Goal: Information Seeking & Learning: Learn about a topic

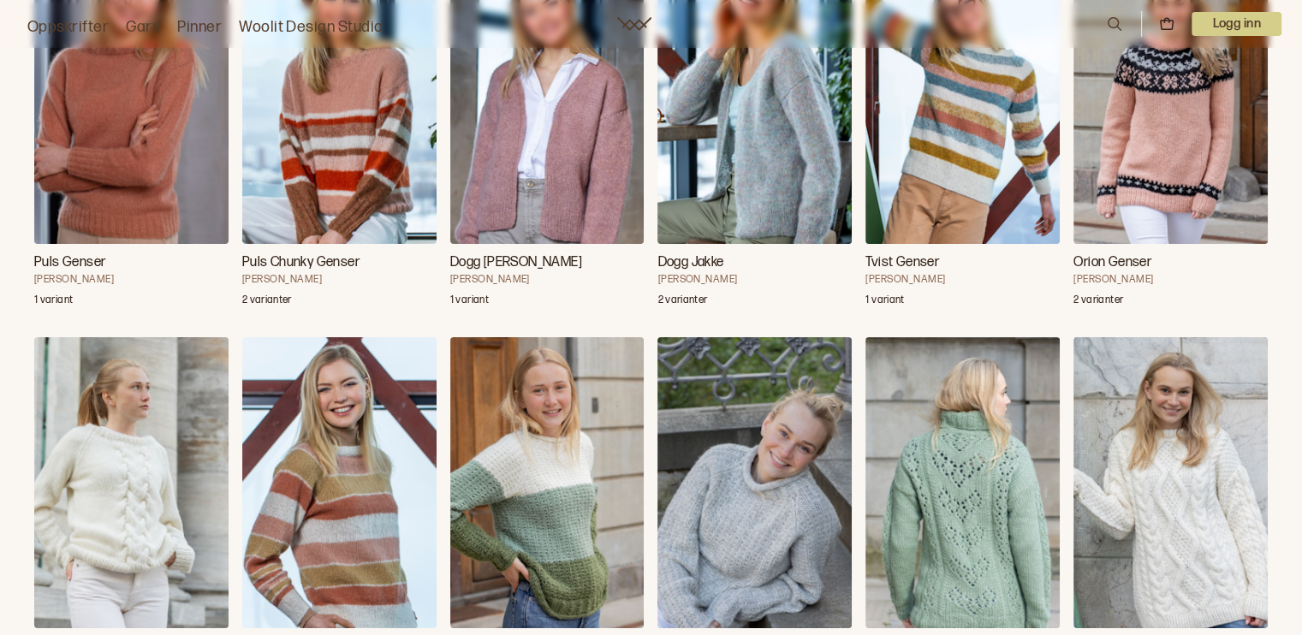
scroll to position [28038, 0]
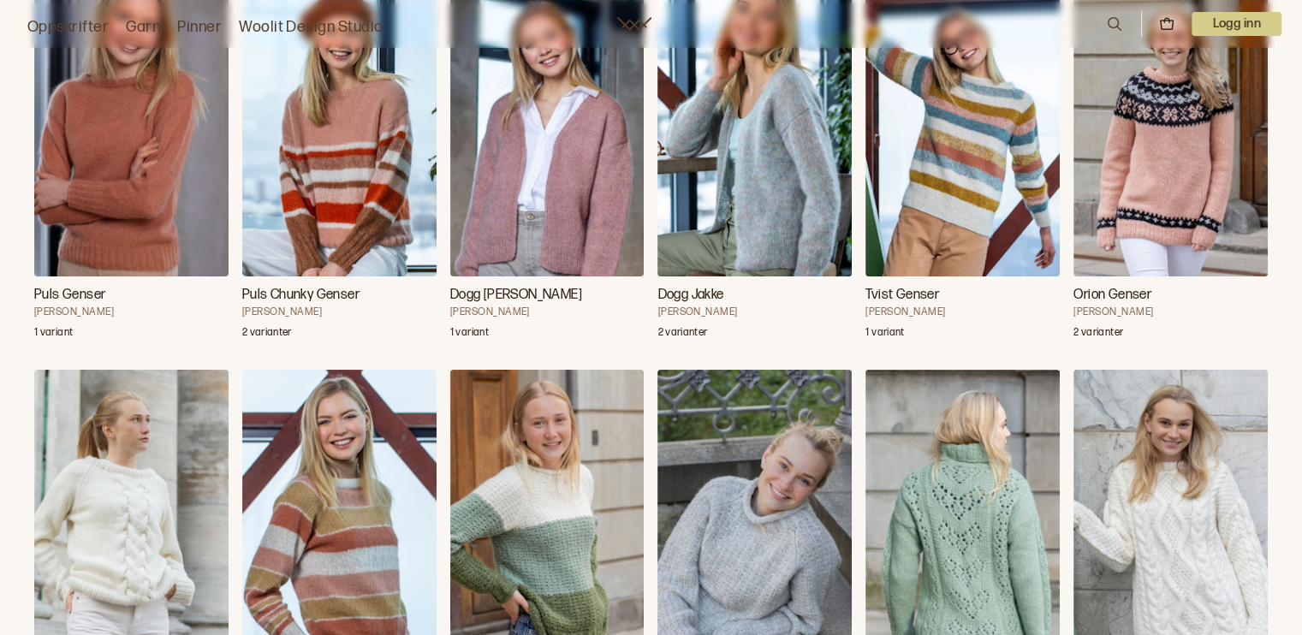
click at [912, 306] on h3 "Tvist Genser" at bounding box center [962, 295] width 194 height 21
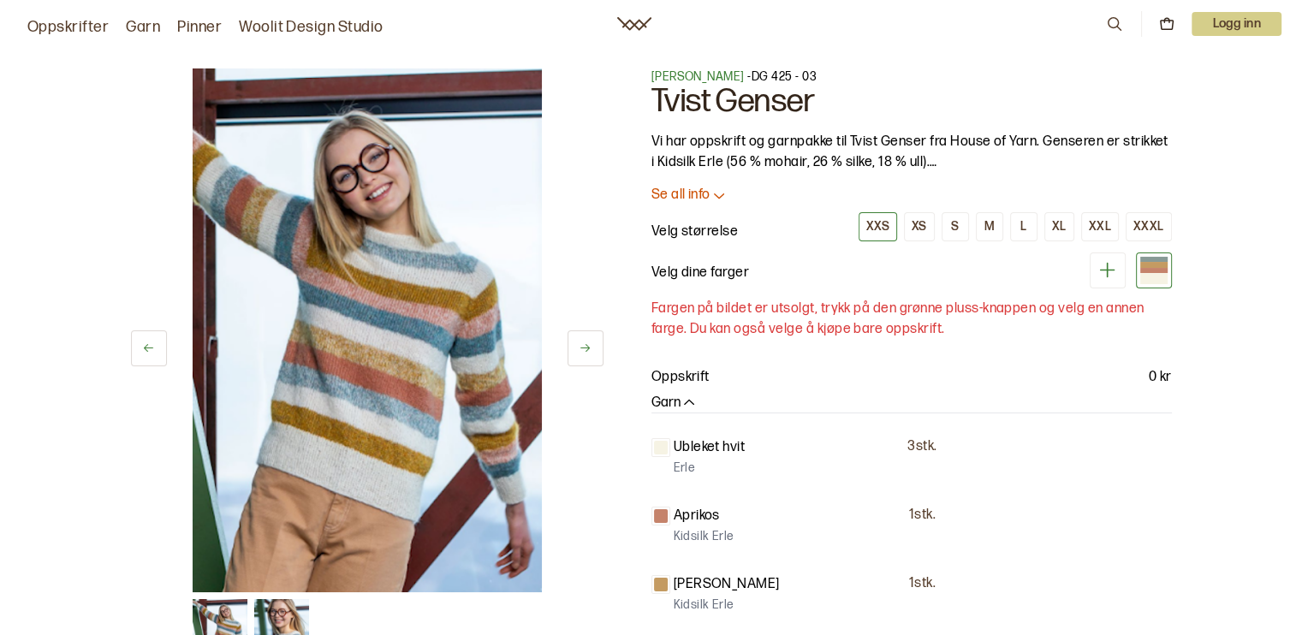
click at [1150, 266] on div at bounding box center [1153, 264] width 27 height 5
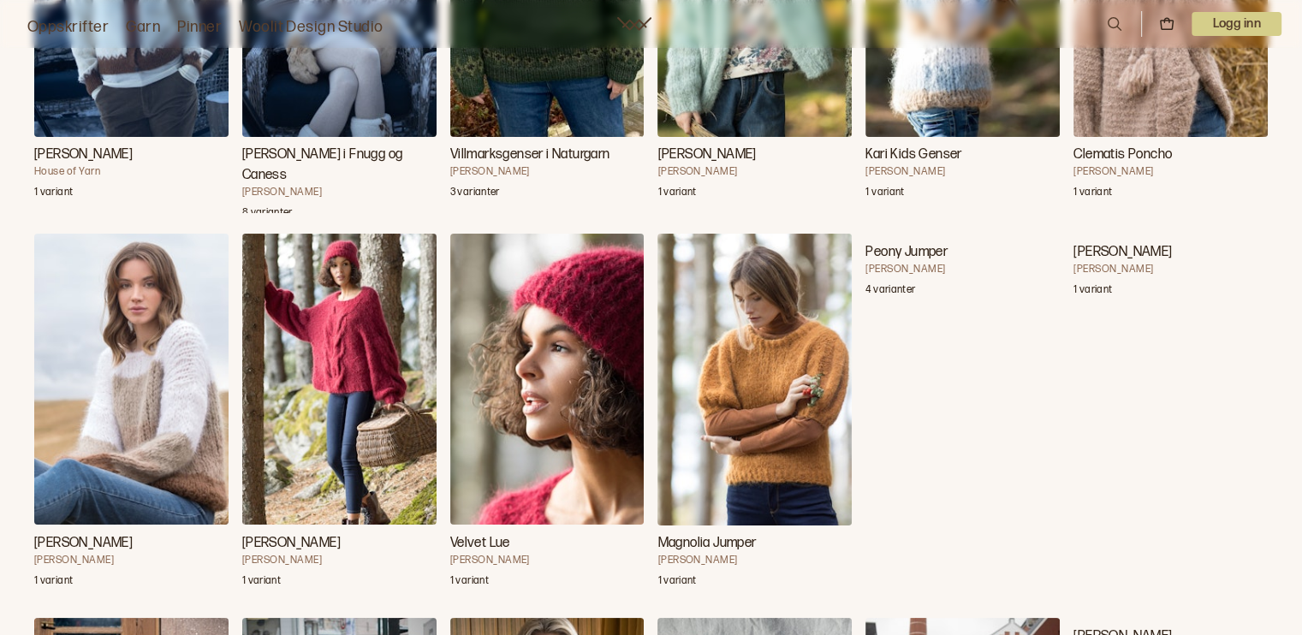
scroll to position [12571, 0]
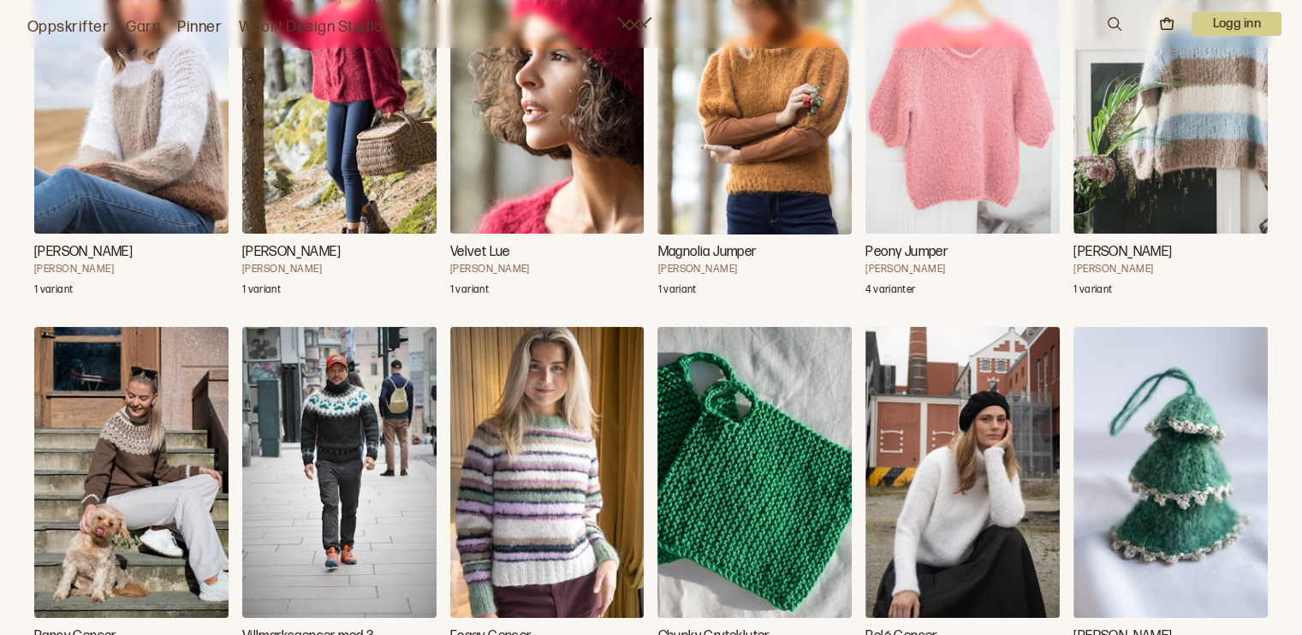
click at [1107, 25] on icon at bounding box center [1114, 24] width 14 height 14
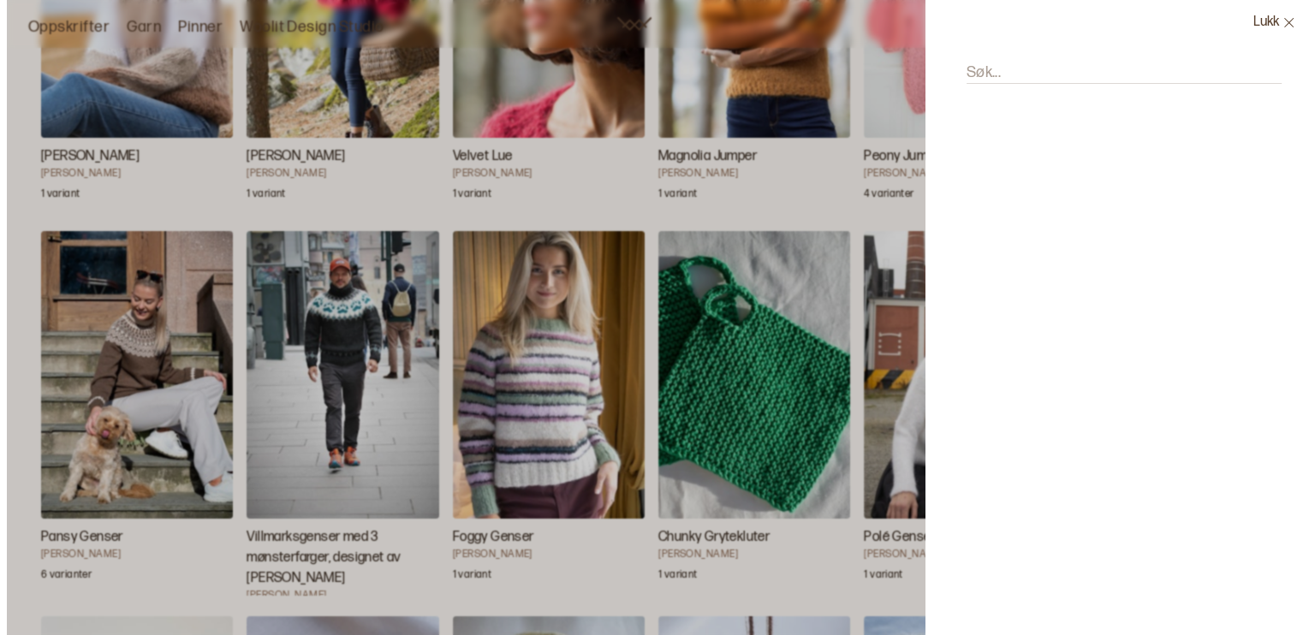
scroll to position [12665, 0]
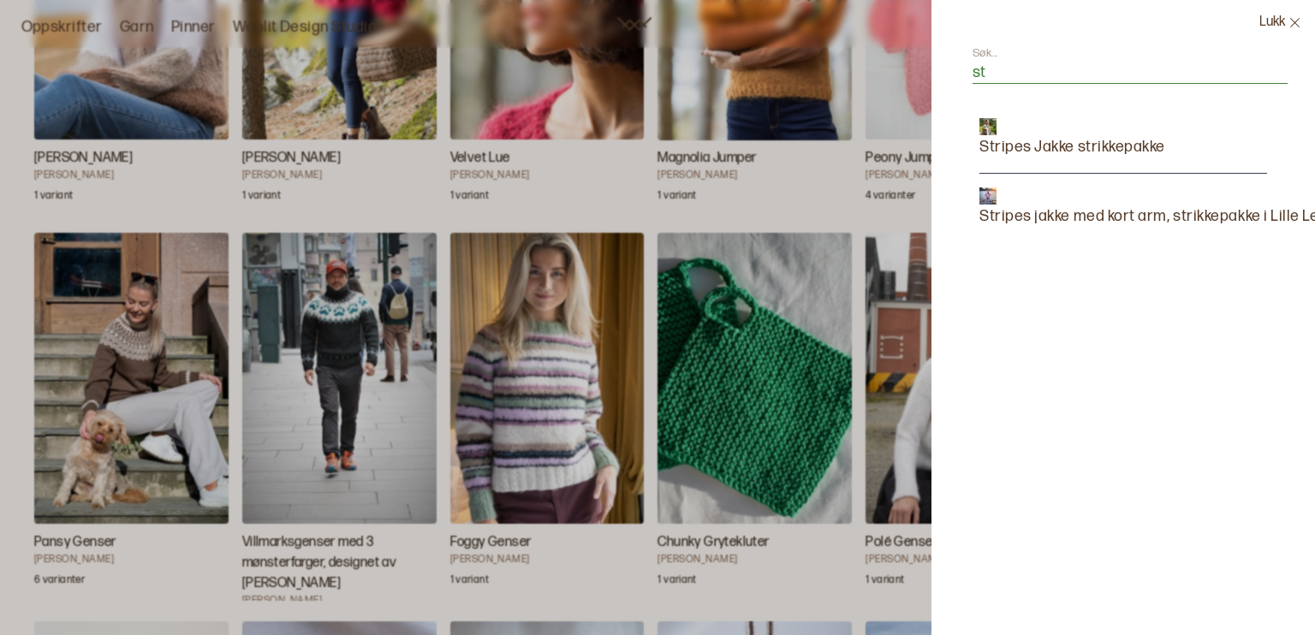
type input "s"
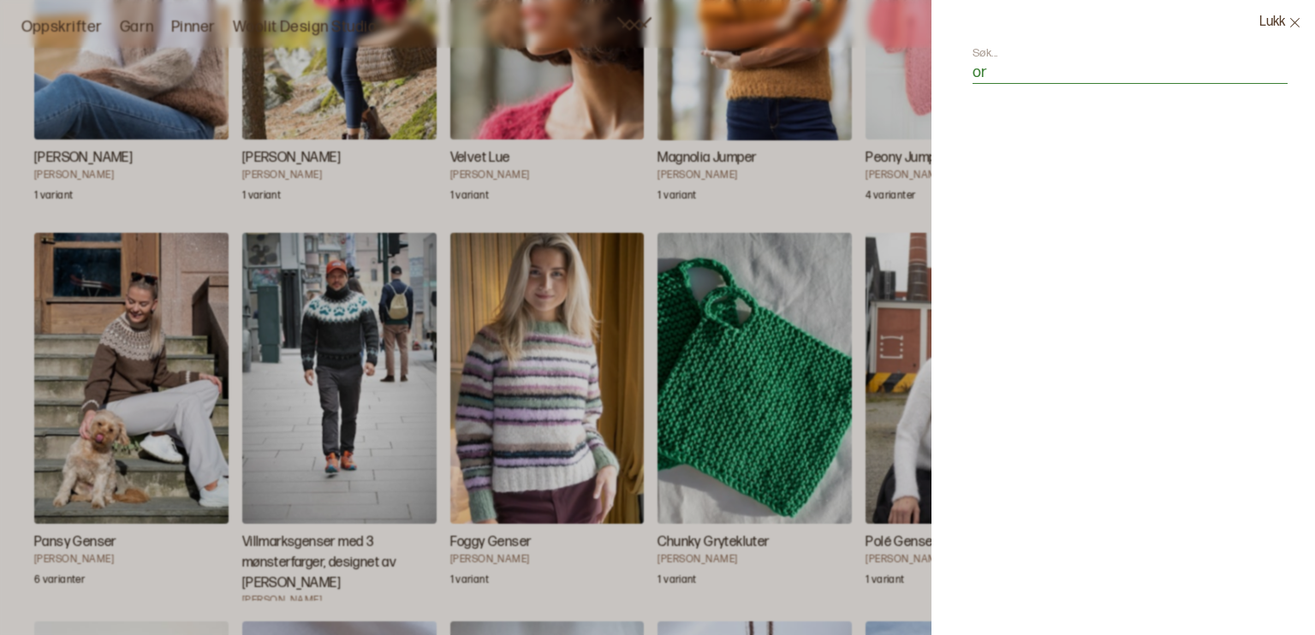
type input "o"
type input "oran"
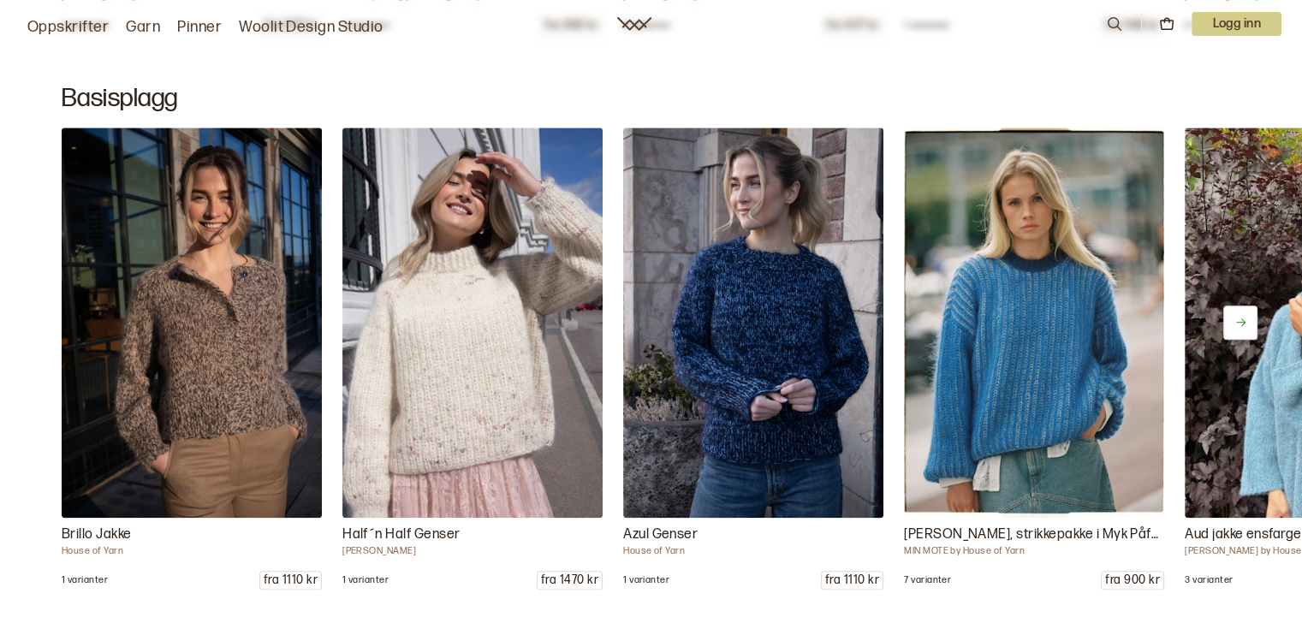
scroll to position [8342, 0]
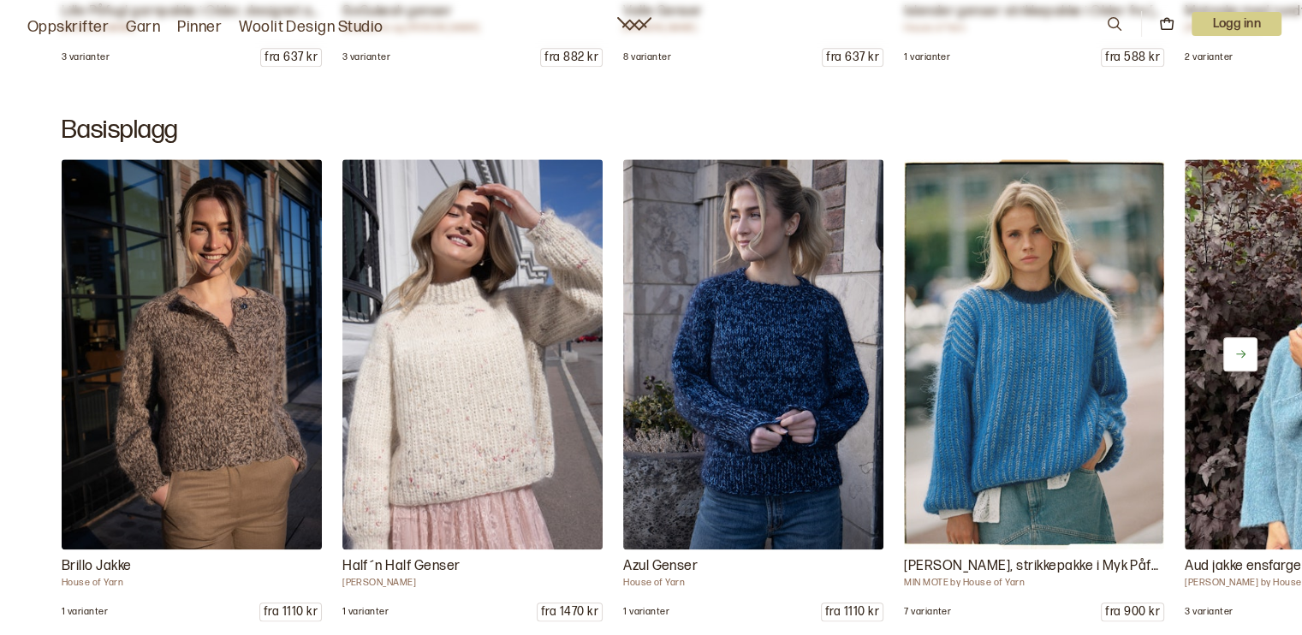
click at [1238, 337] on button at bounding box center [1240, 354] width 34 height 34
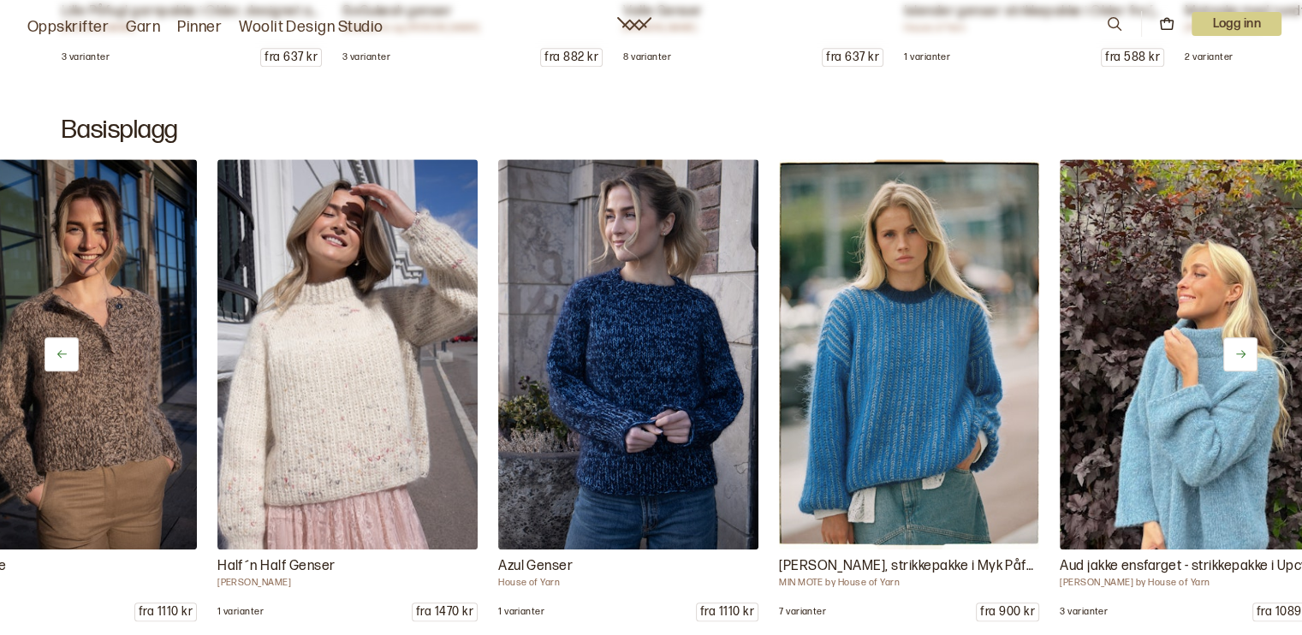
click at [1238, 337] on button at bounding box center [1240, 354] width 34 height 34
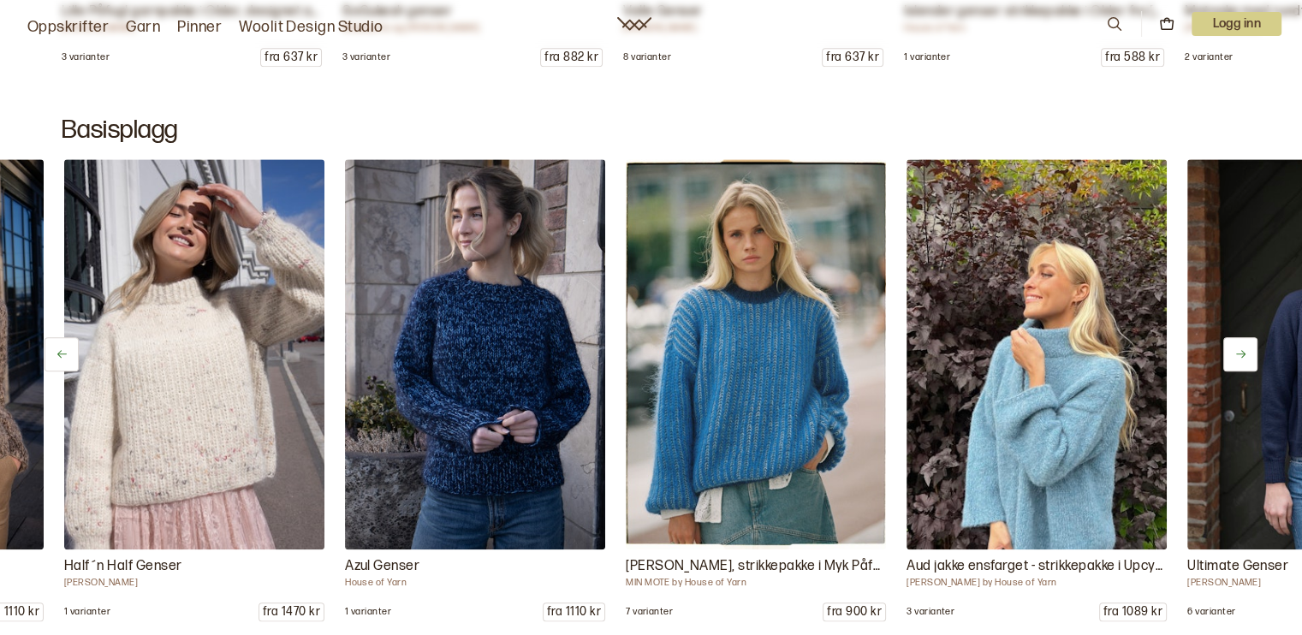
click at [1238, 337] on button at bounding box center [1240, 354] width 34 height 34
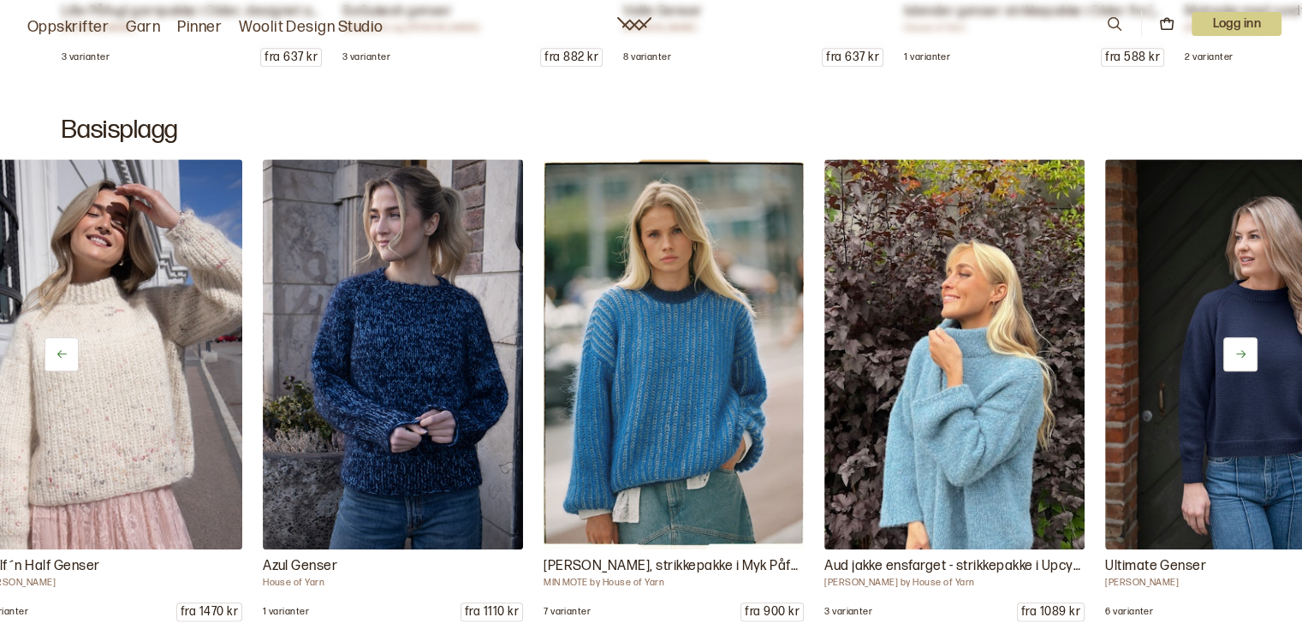
click at [1238, 337] on button at bounding box center [1240, 354] width 34 height 34
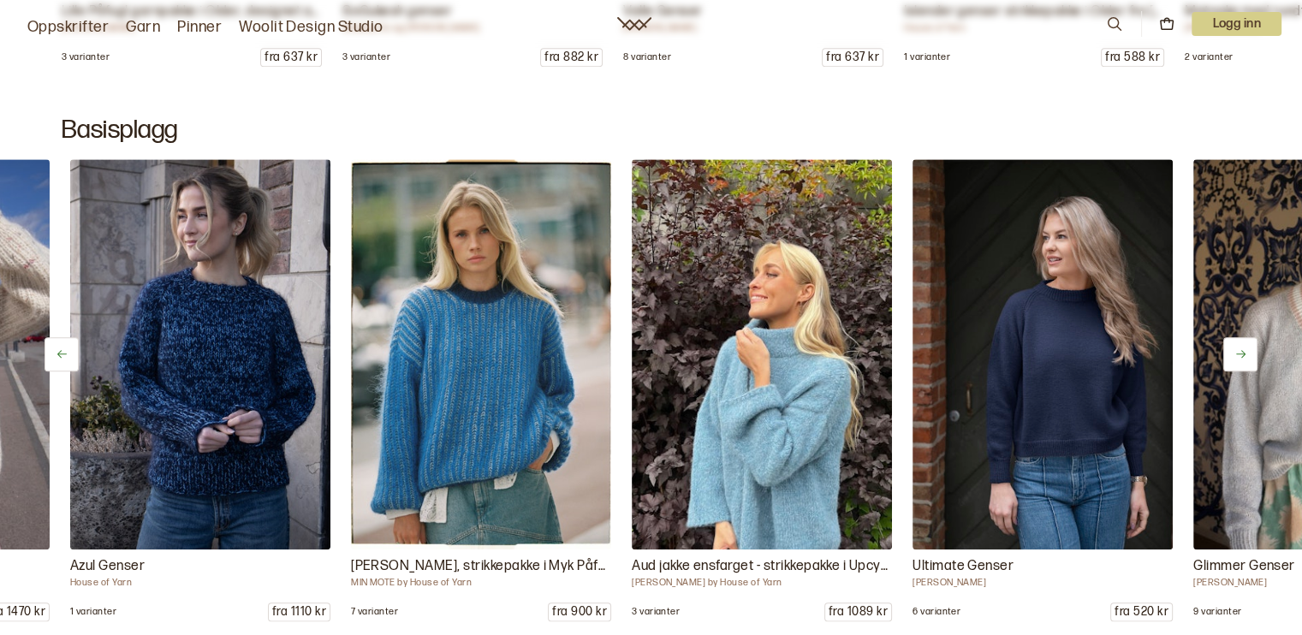
click at [1238, 337] on button at bounding box center [1240, 354] width 34 height 34
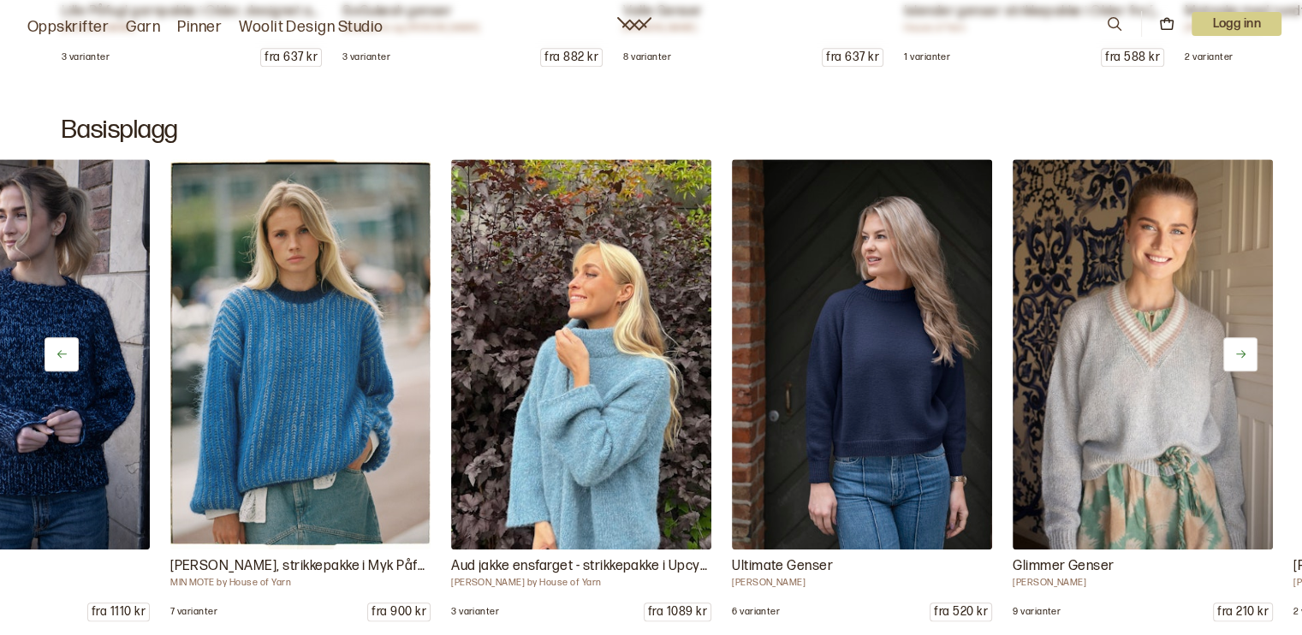
click at [1238, 337] on button at bounding box center [1240, 354] width 34 height 34
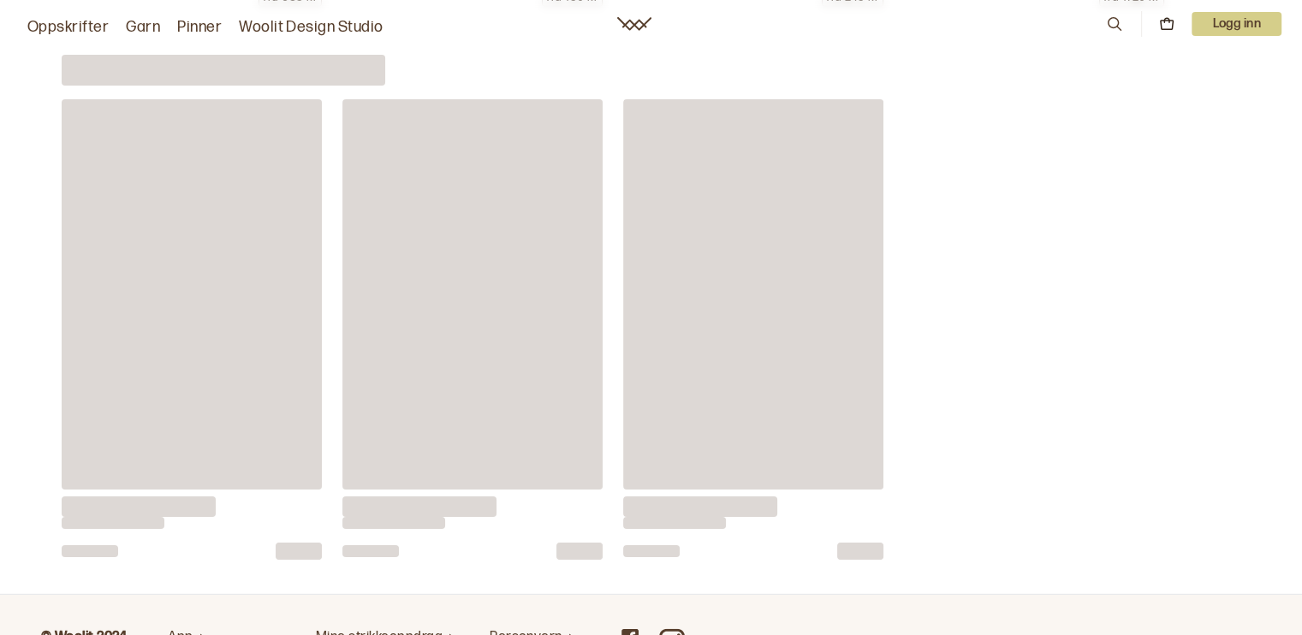
scroll to position [11297, 0]
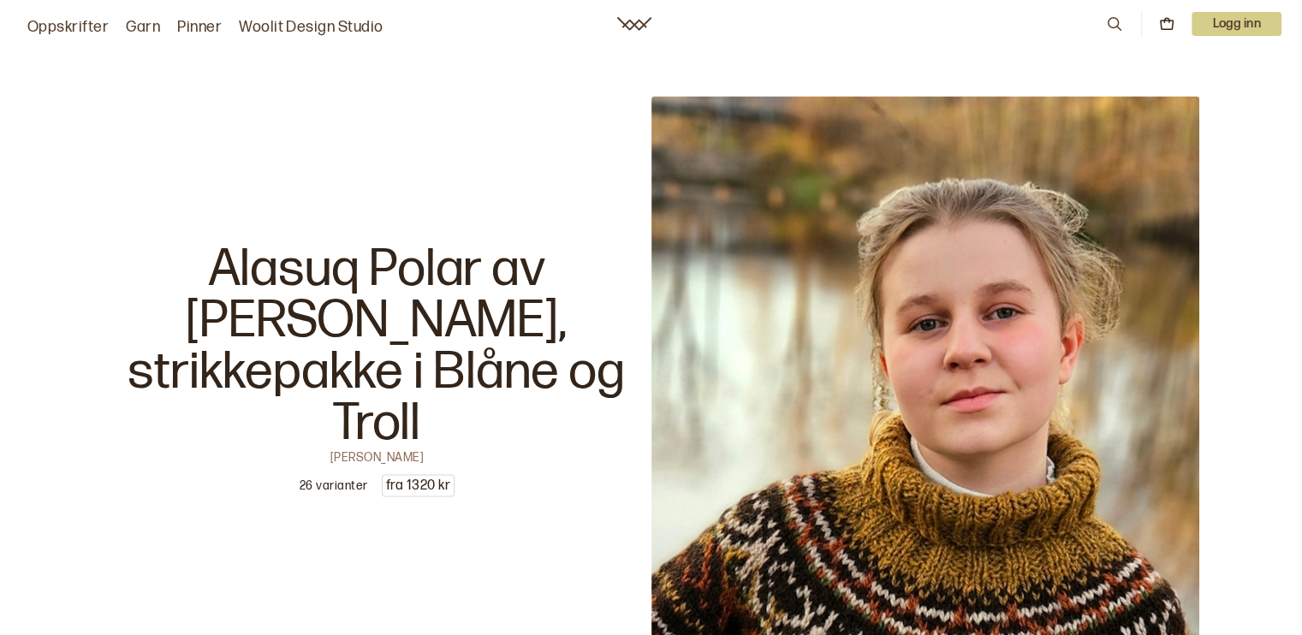
scroll to position [3298, 0]
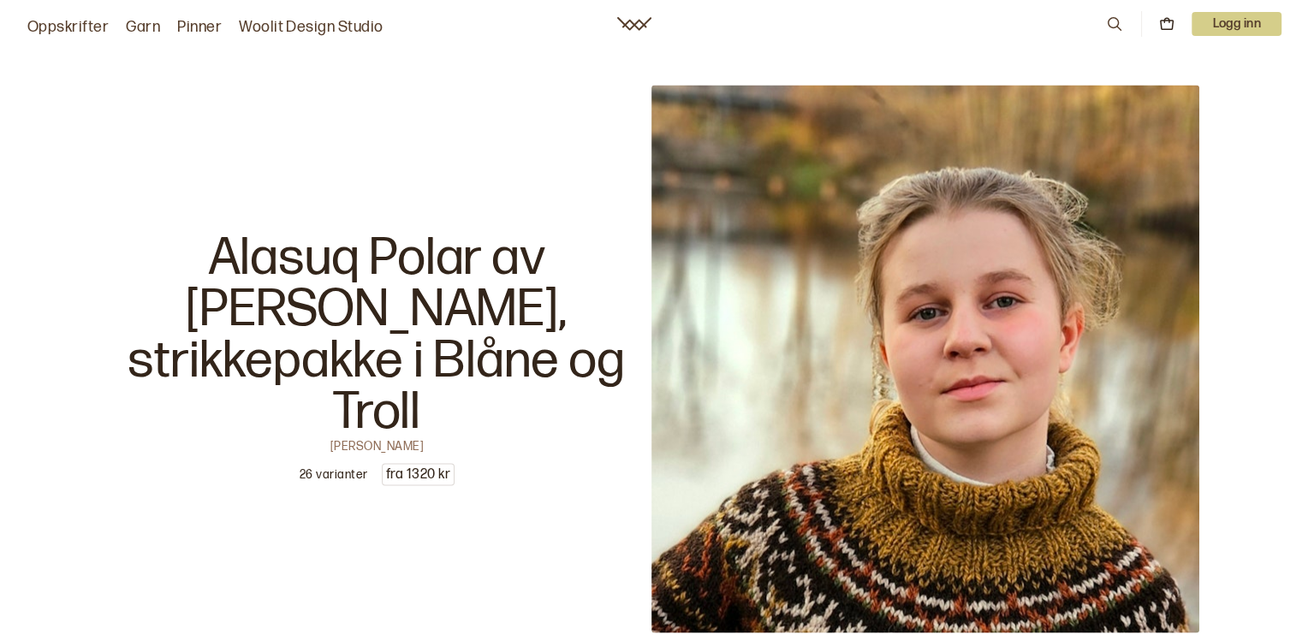
click at [380, 438] on p "[PERSON_NAME]" at bounding box center [376, 444] width 93 height 12
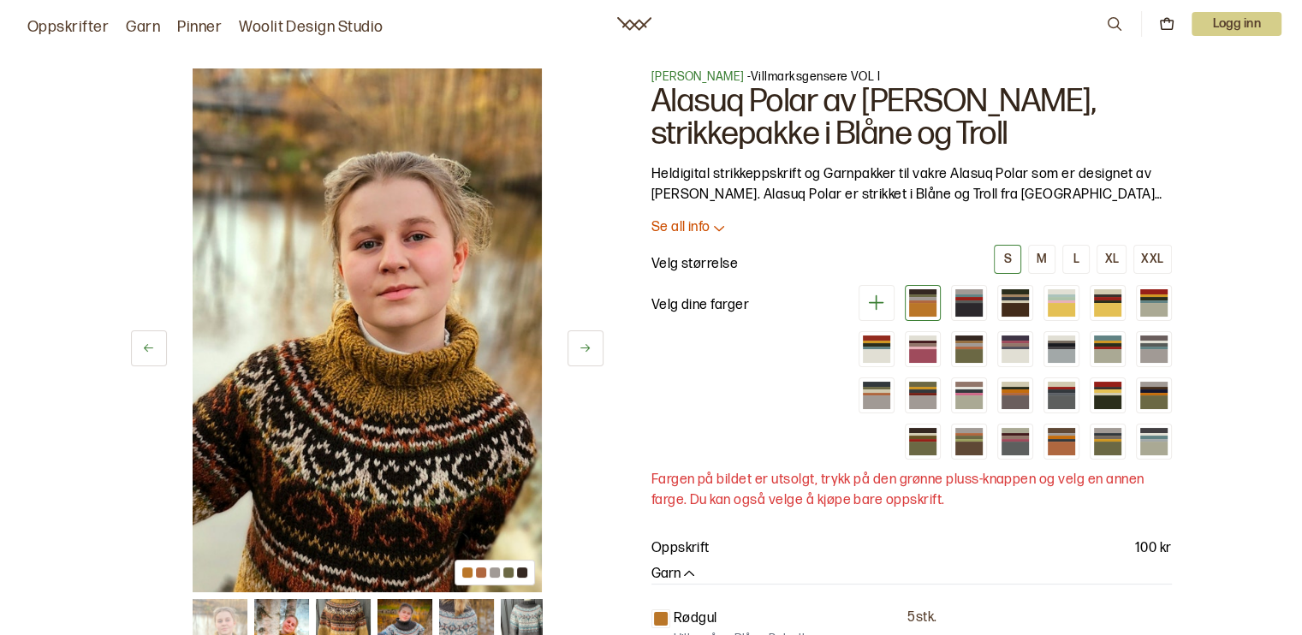
click at [687, 74] on span "[PERSON_NAME]" at bounding box center [697, 76] width 93 height 15
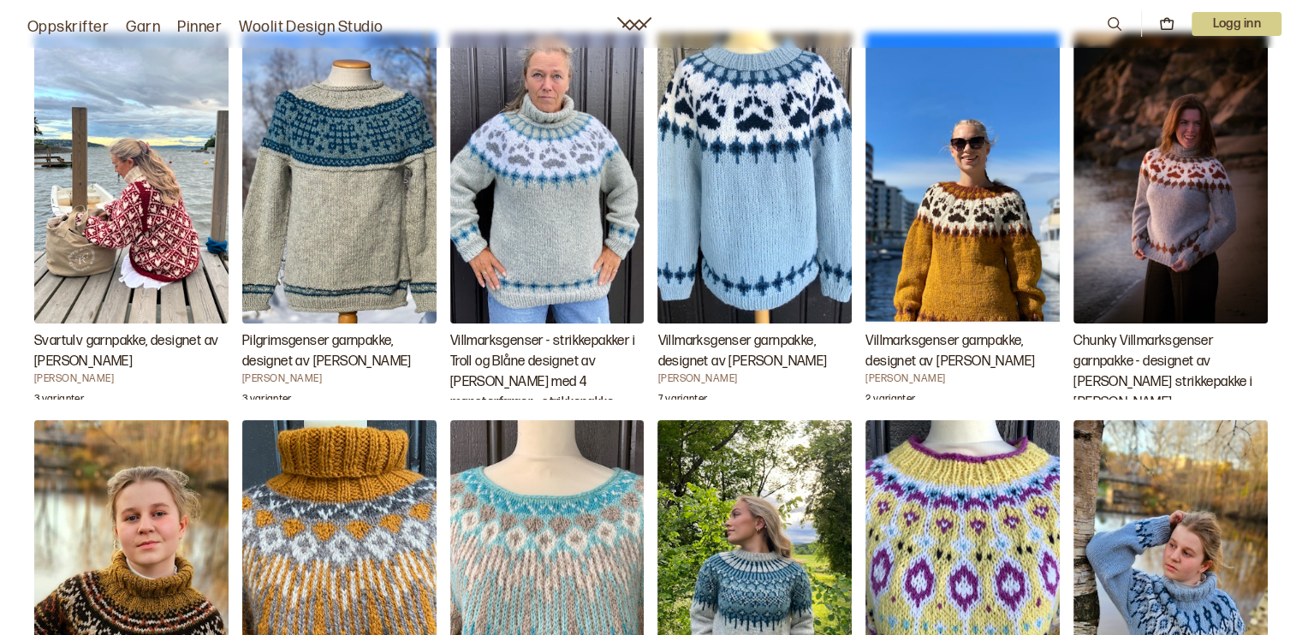
scroll to position [1666, 0]
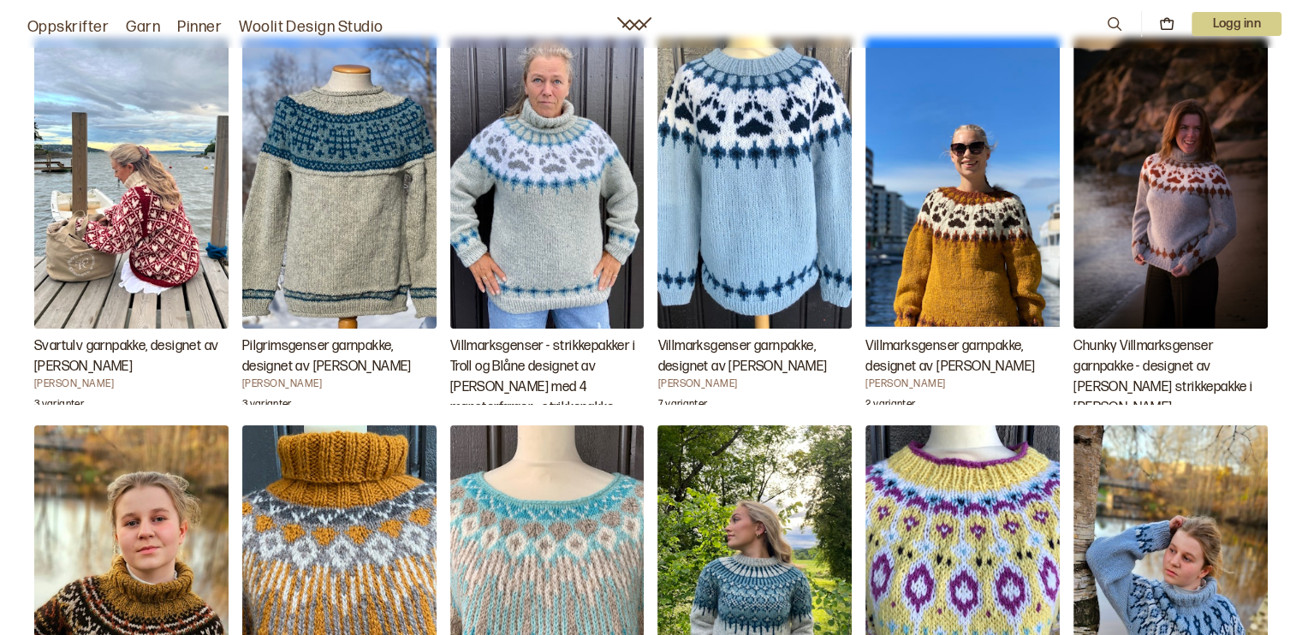
click at [1188, 212] on img "Chunky Villmarksgenser garnpakke - designet av Linka Neumann strikkepakke i Fjon" at bounding box center [1170, 183] width 194 height 291
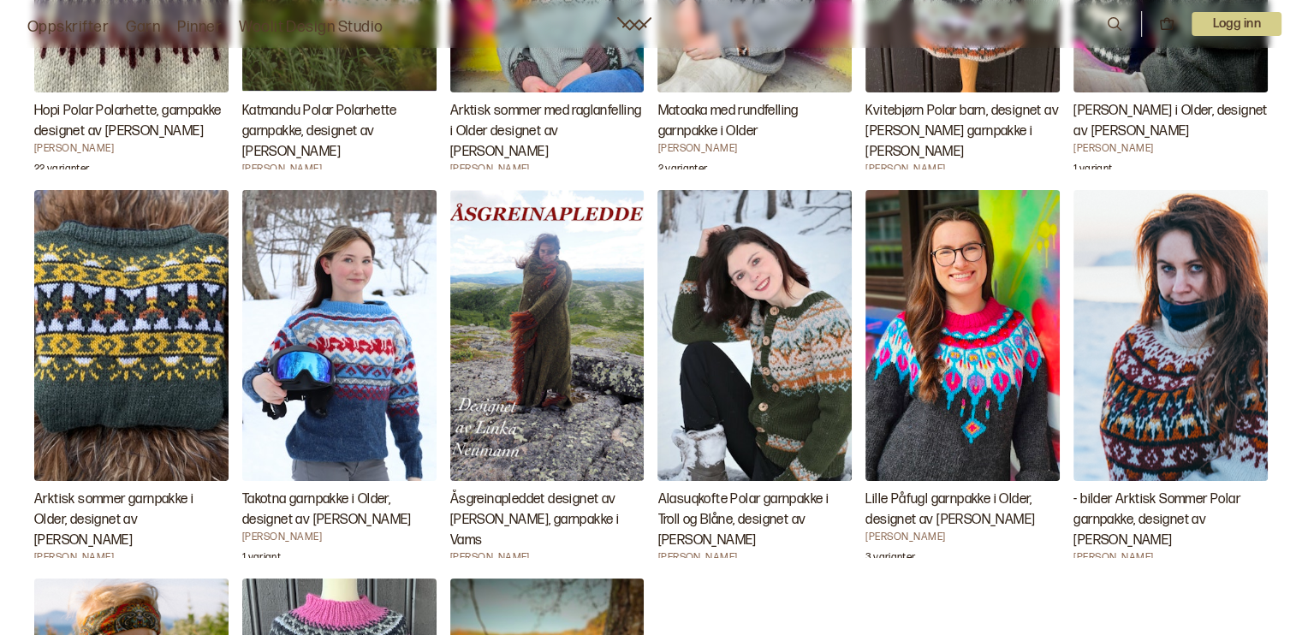
scroll to position [3056, 0]
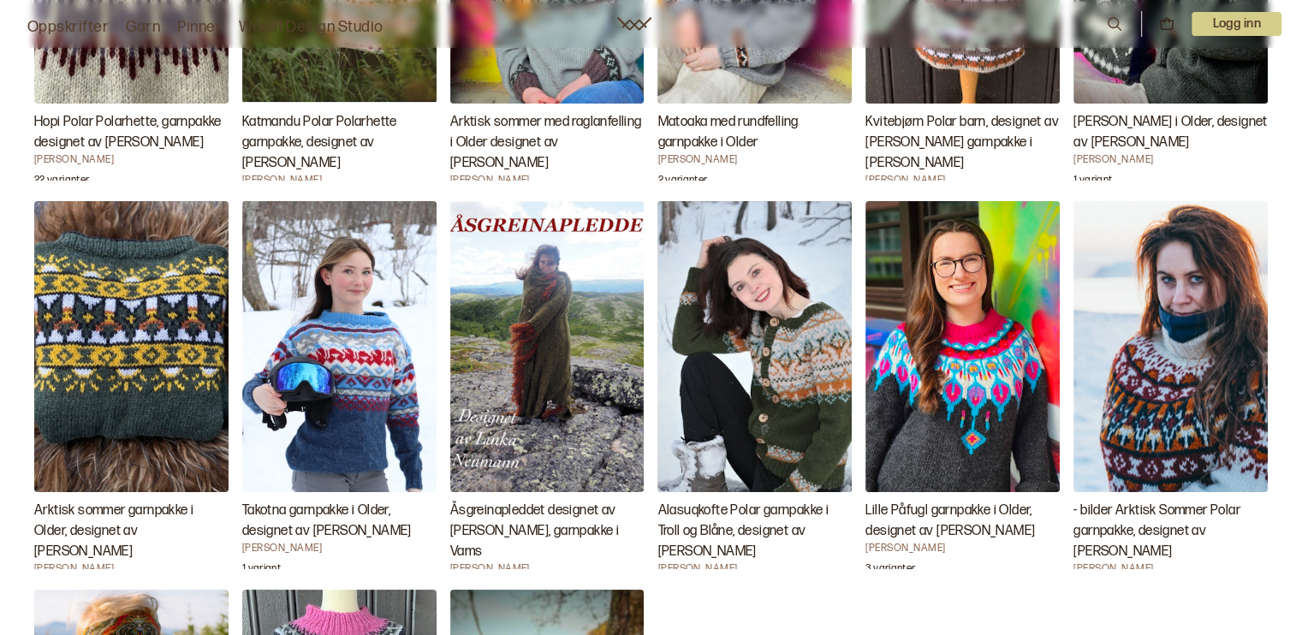
click at [918, 502] on h3 "Lille Påfugl garnpakke i Older, designet av [PERSON_NAME]" at bounding box center [962, 521] width 194 height 41
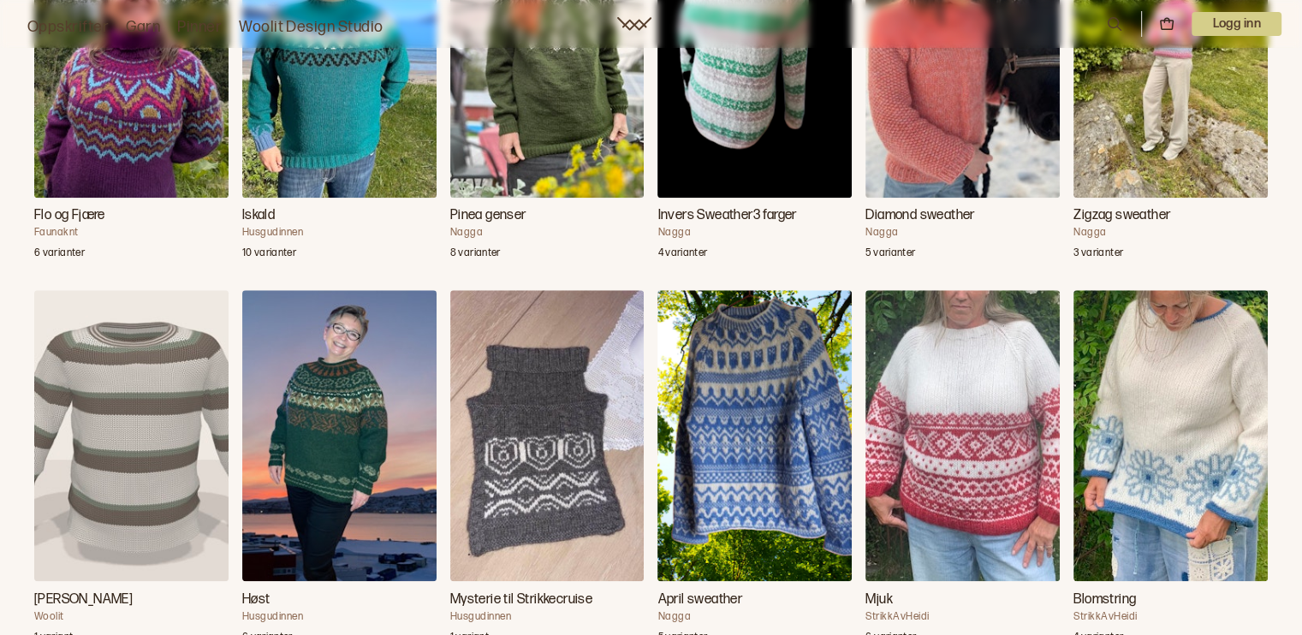
scroll to position [1565, 0]
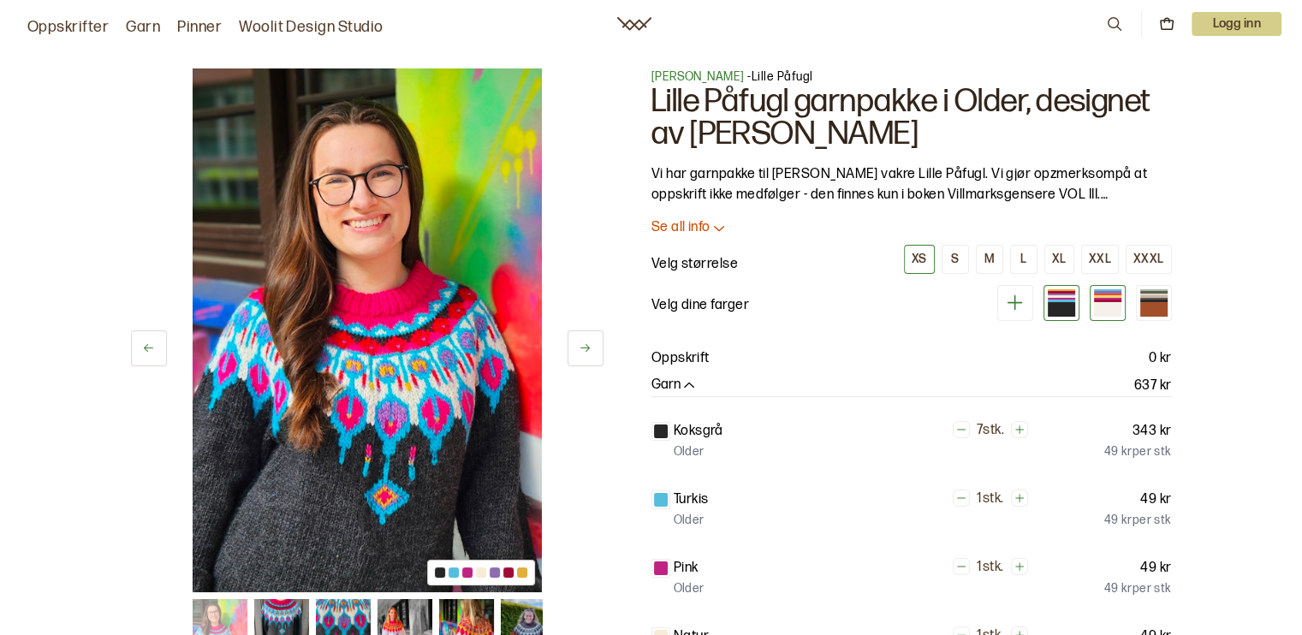
click at [1107, 302] on div at bounding box center [1107, 309] width 27 height 15
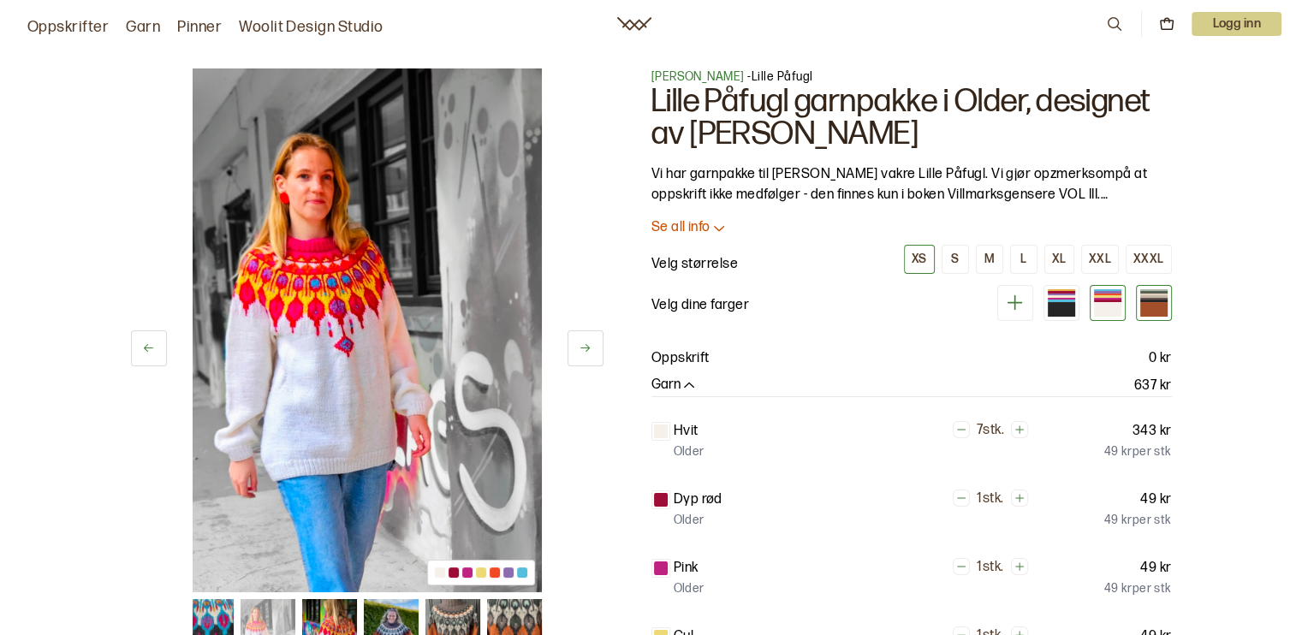
click at [1145, 306] on div at bounding box center [1153, 309] width 27 height 15
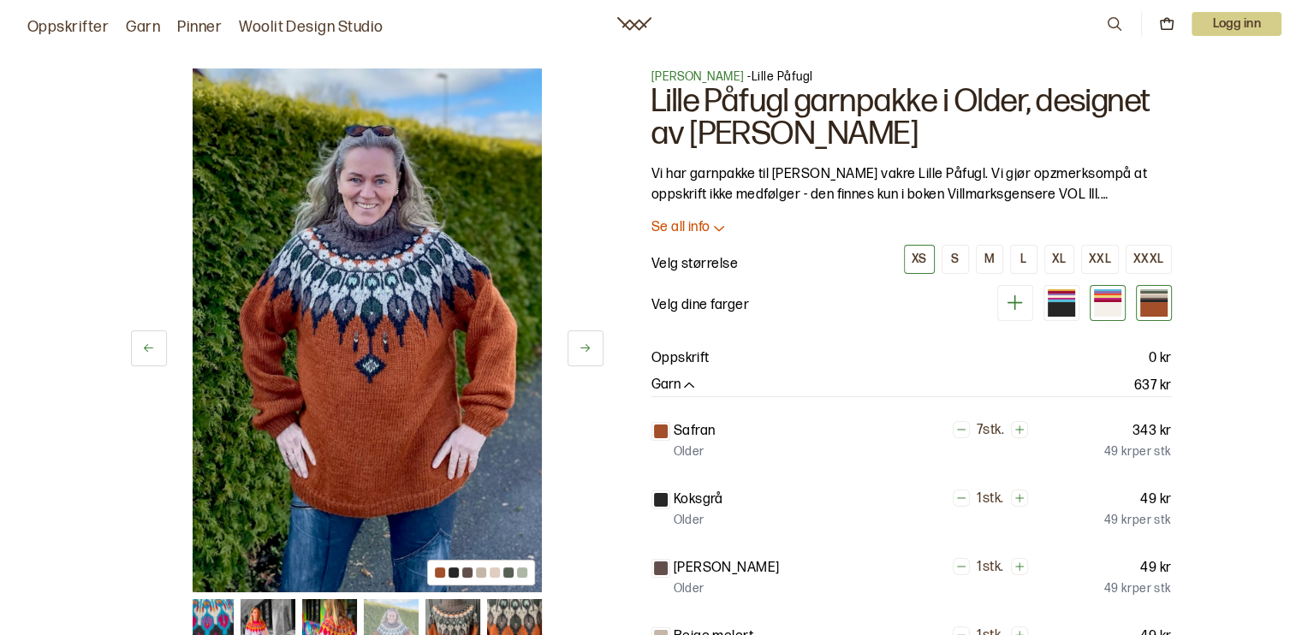
click at [1115, 312] on div at bounding box center [1107, 309] width 27 height 15
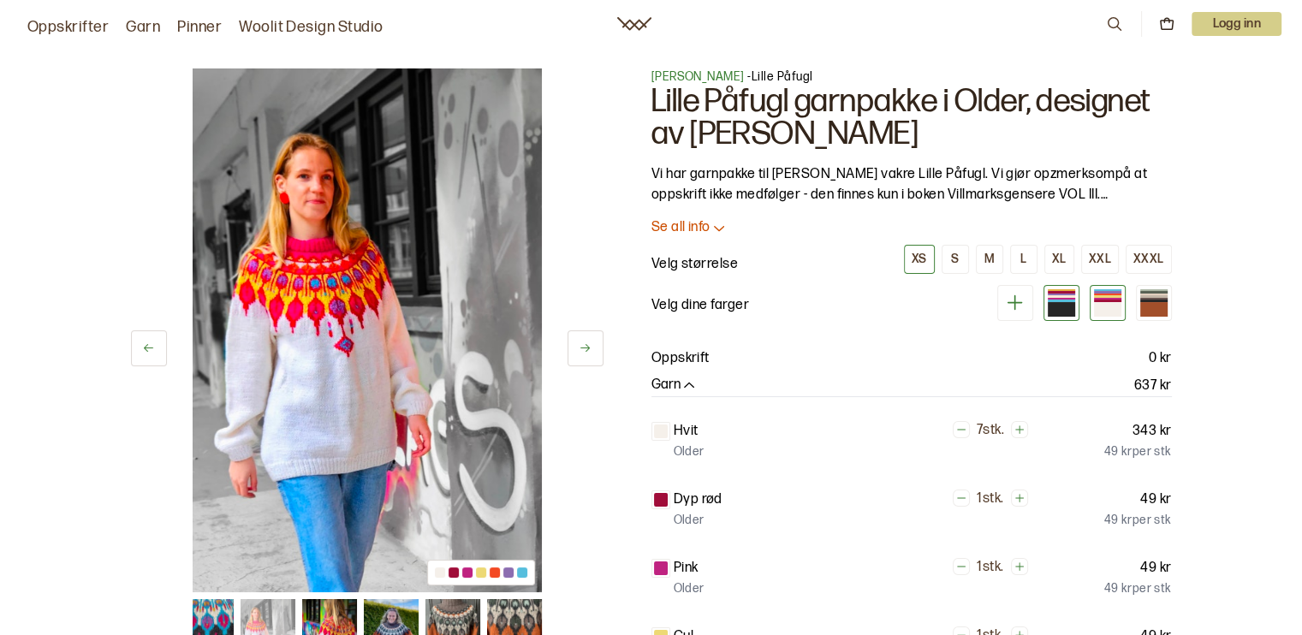
click at [1063, 307] on div at bounding box center [1061, 309] width 27 height 15
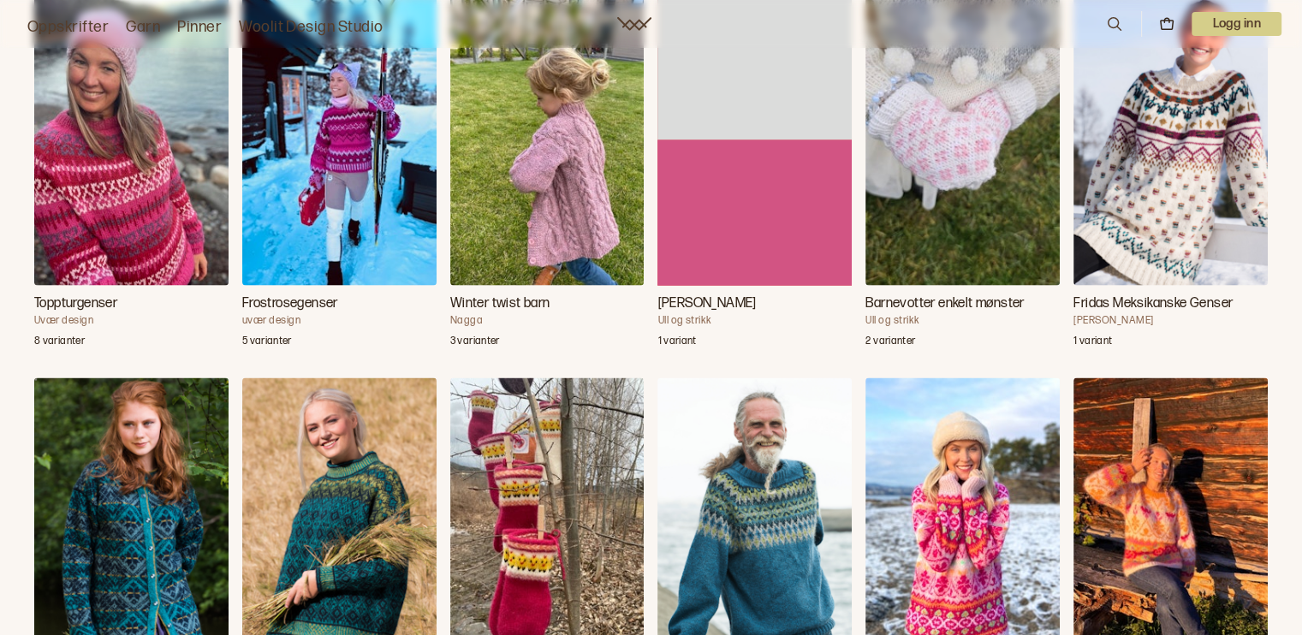
scroll to position [3448, 0]
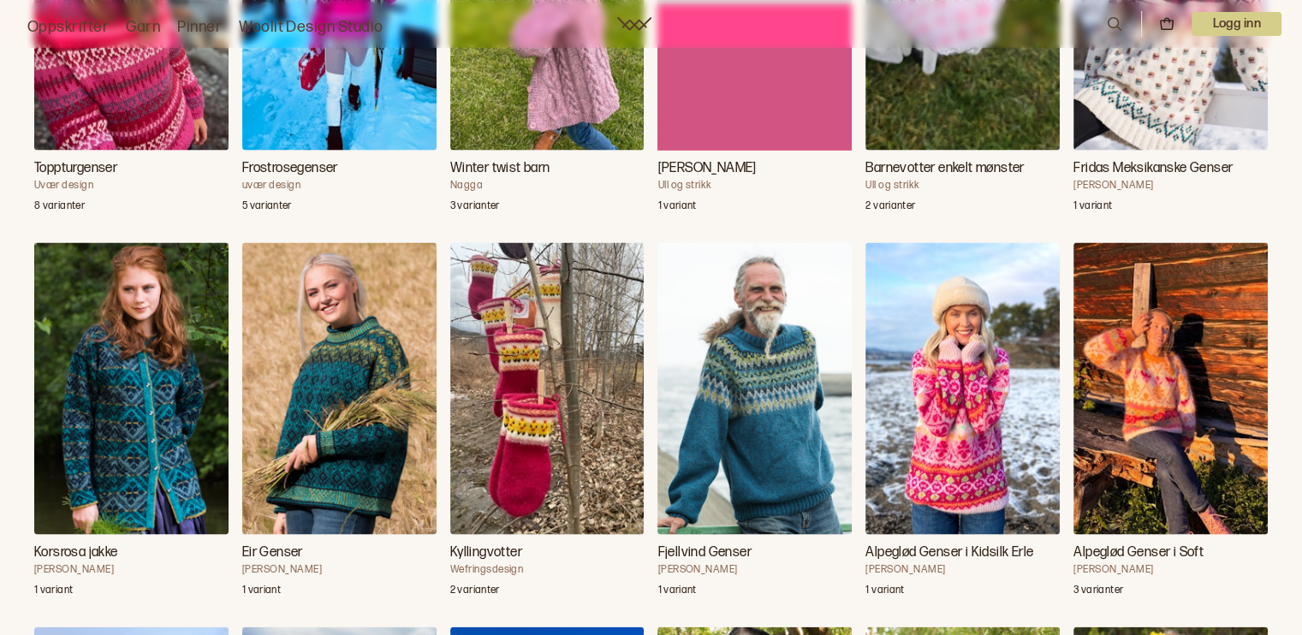
click at [952, 554] on h3 "Alpeglød Genser i Kidsilk Erle" at bounding box center [962, 553] width 194 height 21
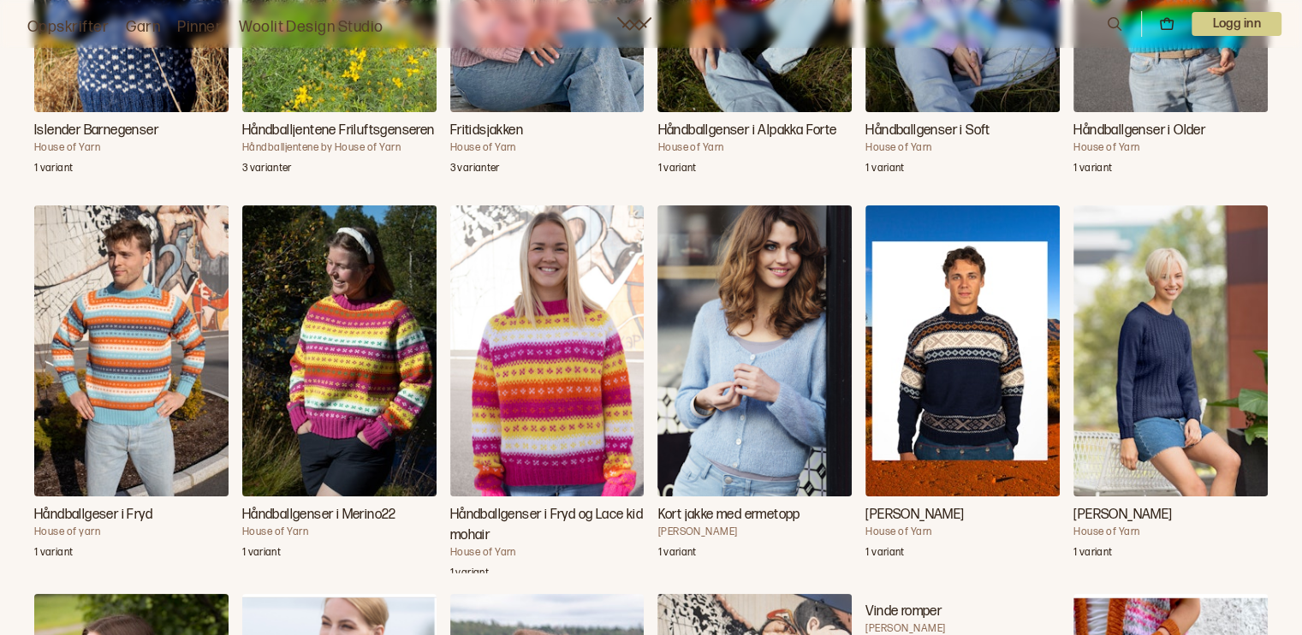
scroll to position [43336, 0]
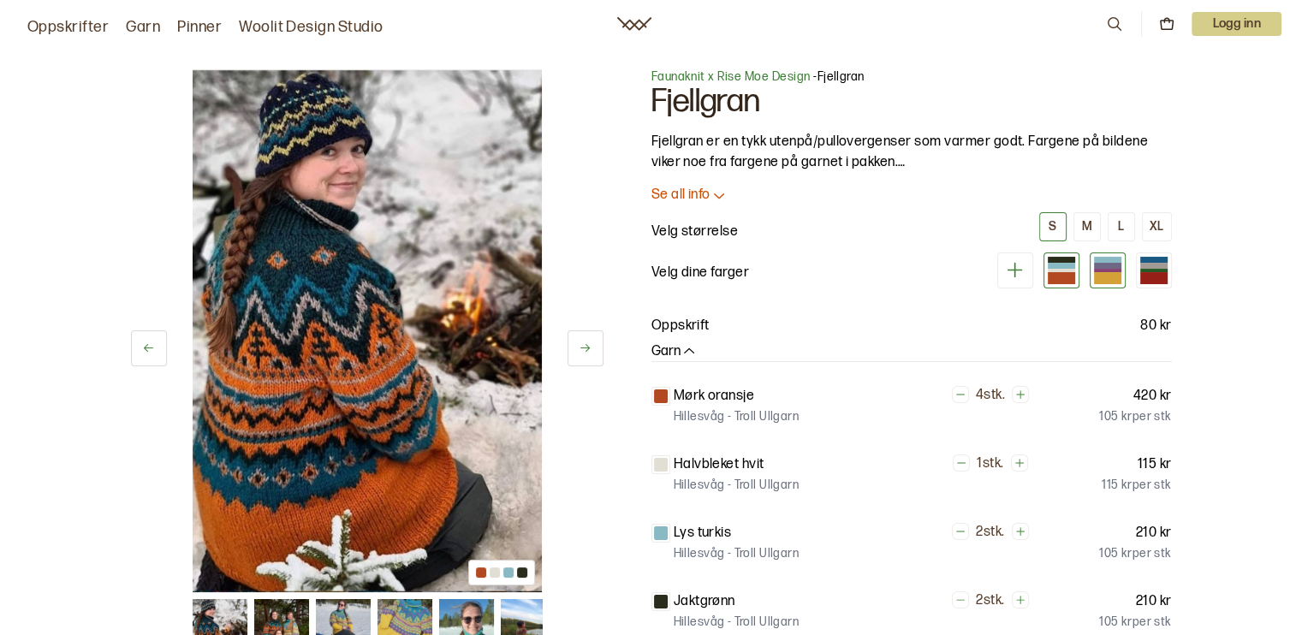
click at [1097, 276] on div at bounding box center [1107, 278] width 27 height 12
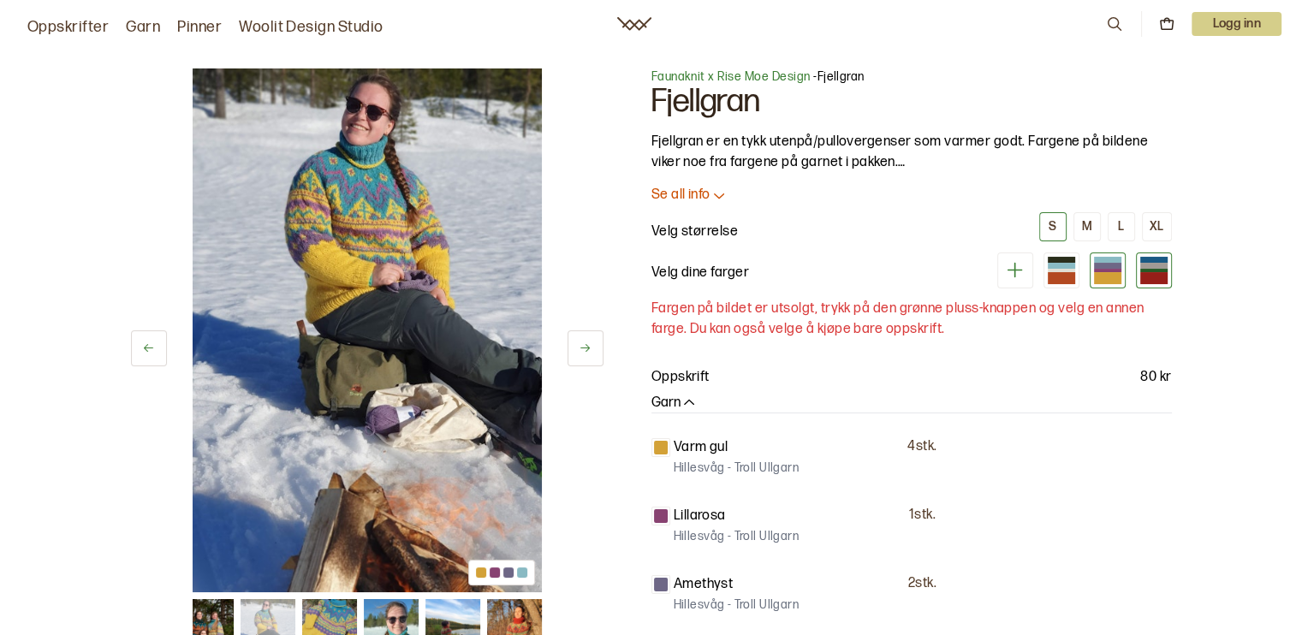
click at [1144, 276] on div at bounding box center [1153, 278] width 27 height 12
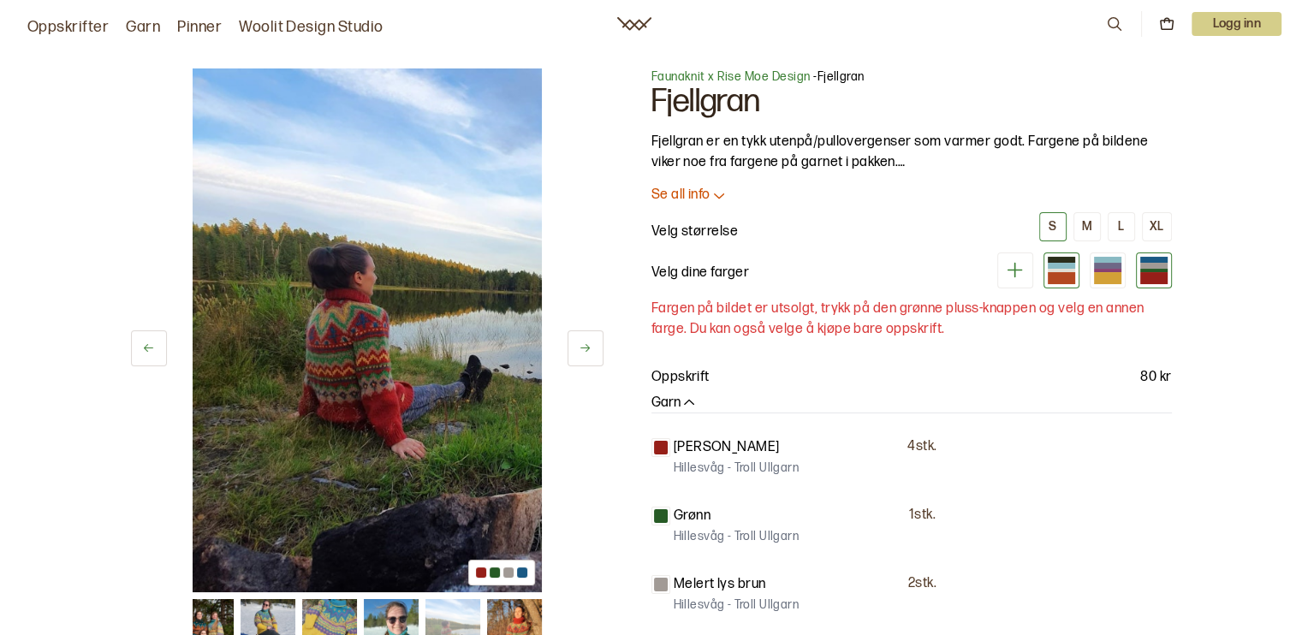
click at [1055, 261] on div at bounding box center [1061, 260] width 27 height 6
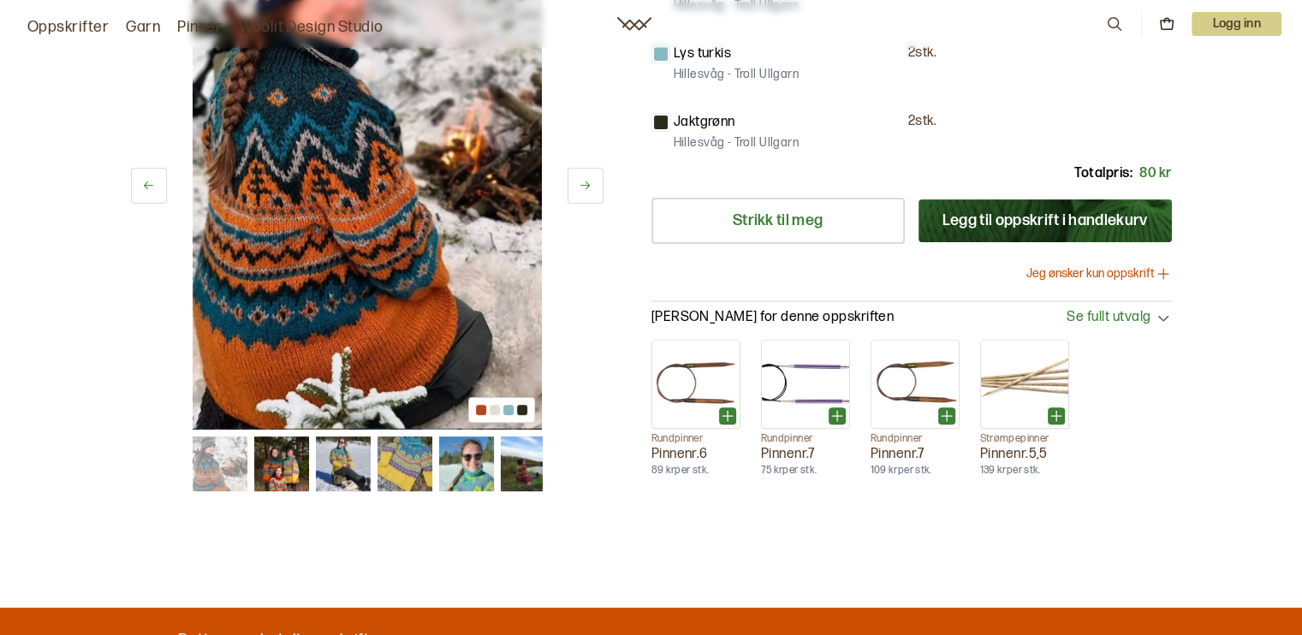
scroll to position [667, 0]
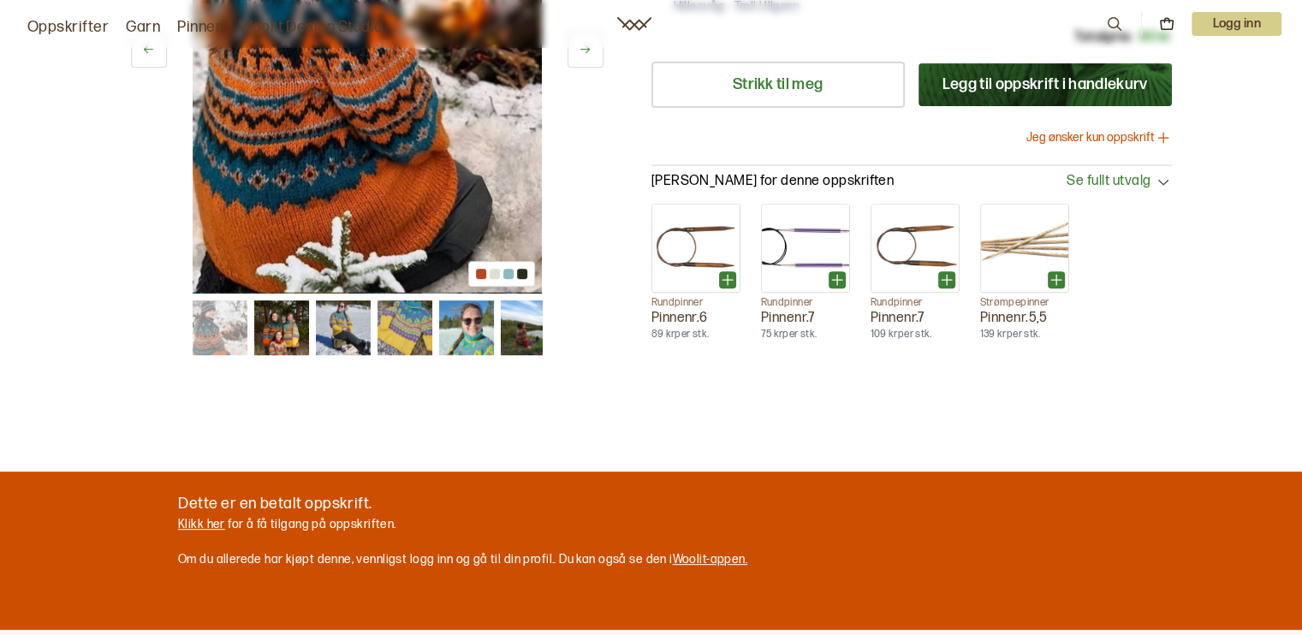
click at [274, 324] on img at bounding box center [281, 327] width 55 height 55
click at [288, 326] on img at bounding box center [281, 327] width 55 height 55
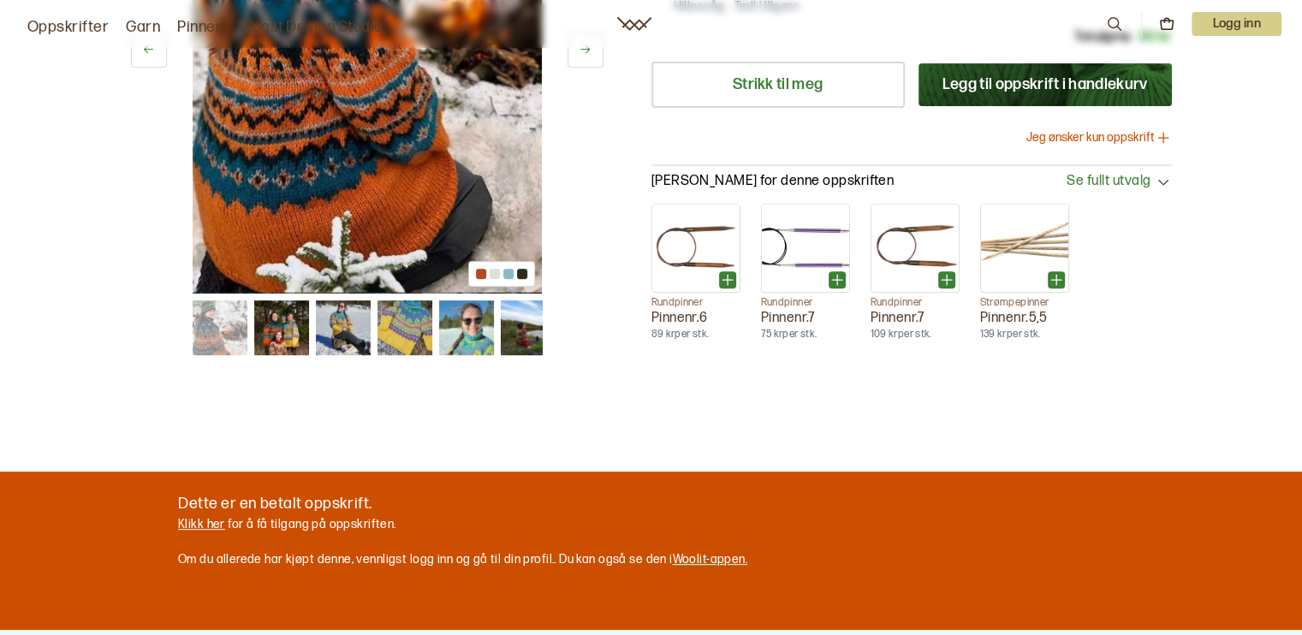
click at [288, 326] on img at bounding box center [281, 327] width 55 height 55
drag, startPoint x: 288, startPoint y: 326, endPoint x: 278, endPoint y: 325, distance: 10.3
click at [278, 325] on img at bounding box center [281, 327] width 55 height 55
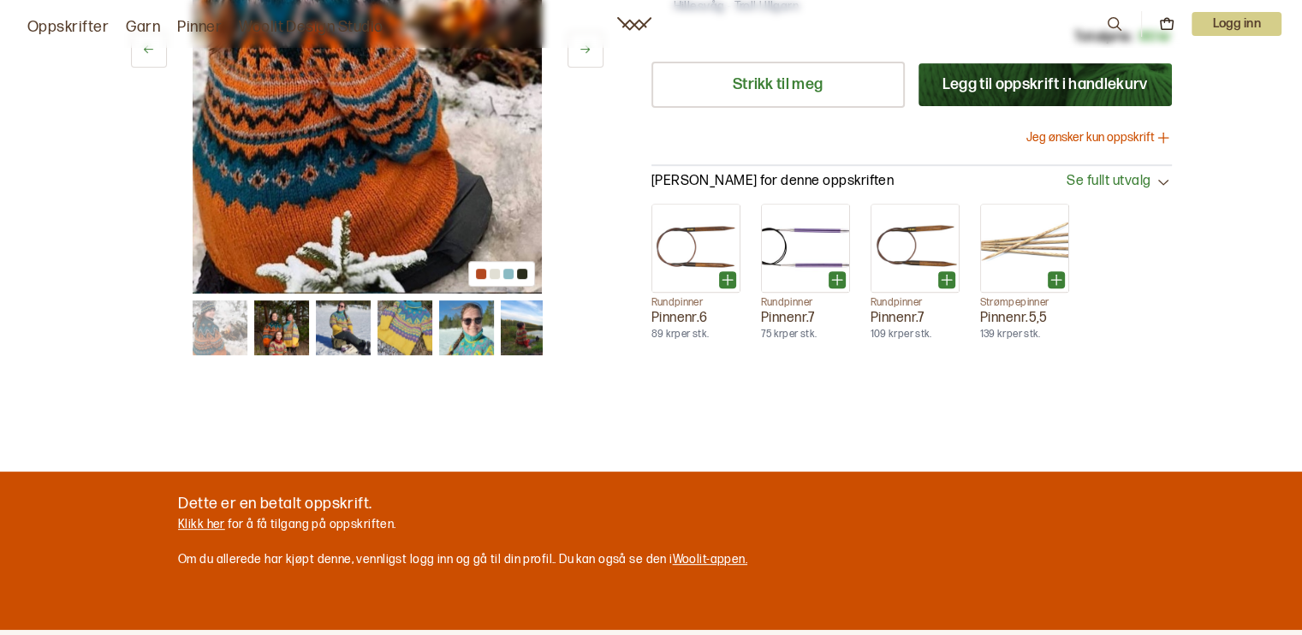
click at [278, 325] on img at bounding box center [281, 327] width 55 height 55
click at [278, 326] on img at bounding box center [281, 327] width 55 height 55
click at [581, 52] on icon at bounding box center [585, 50] width 13 height 13
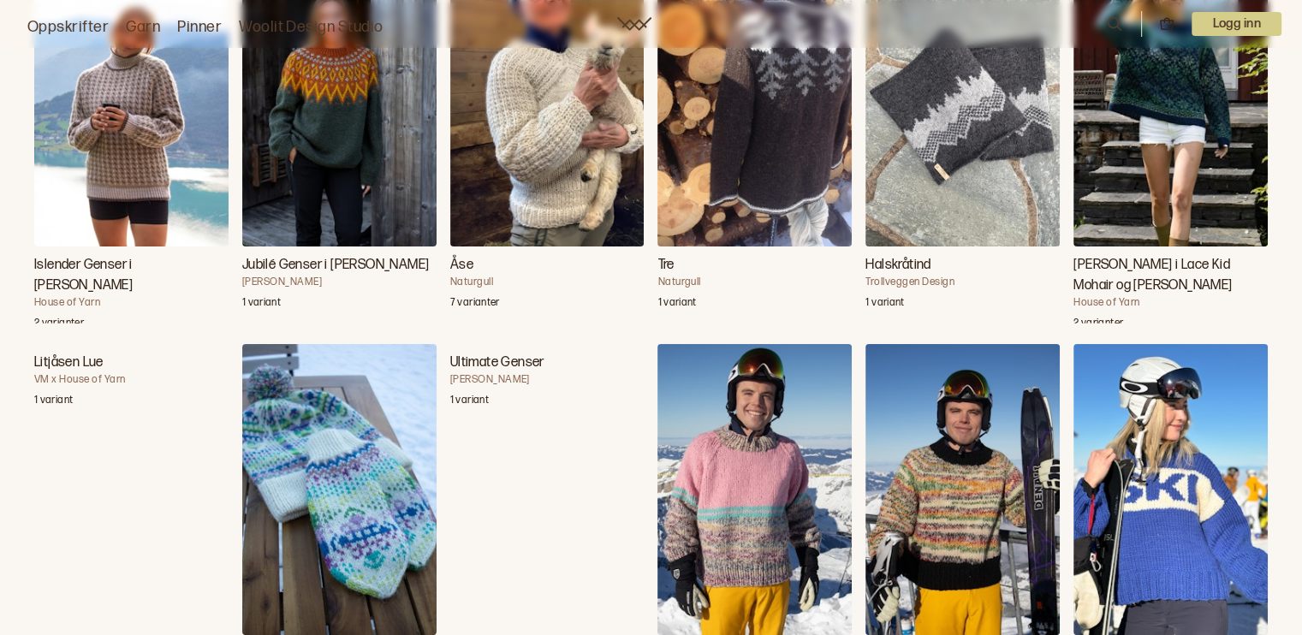
scroll to position [36552, 0]
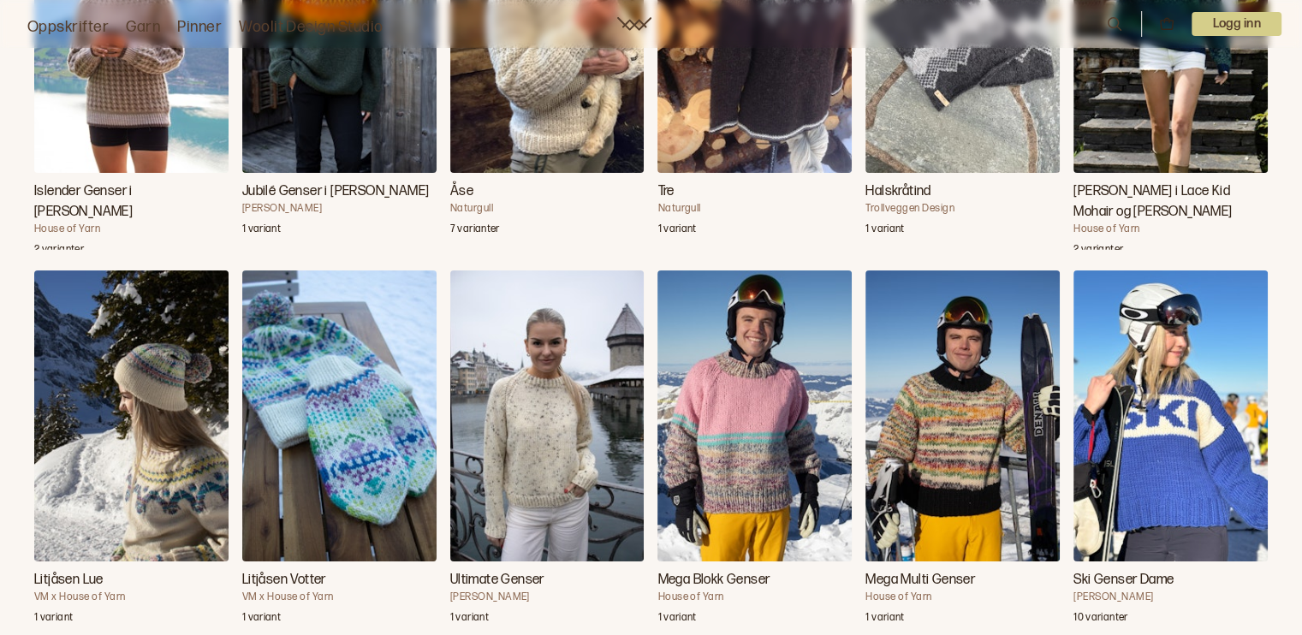
click at [671, 250] on div "Tre Naturgull 1 variant" at bounding box center [754, 66] width 194 height 368
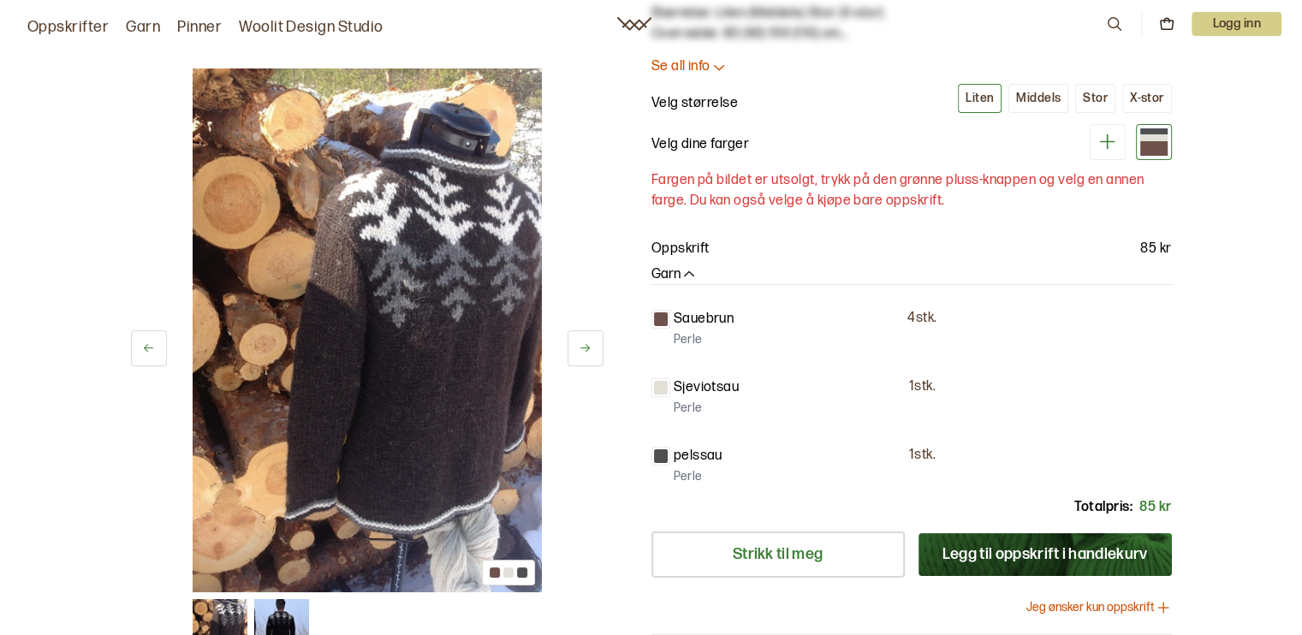
scroll to position [55, 0]
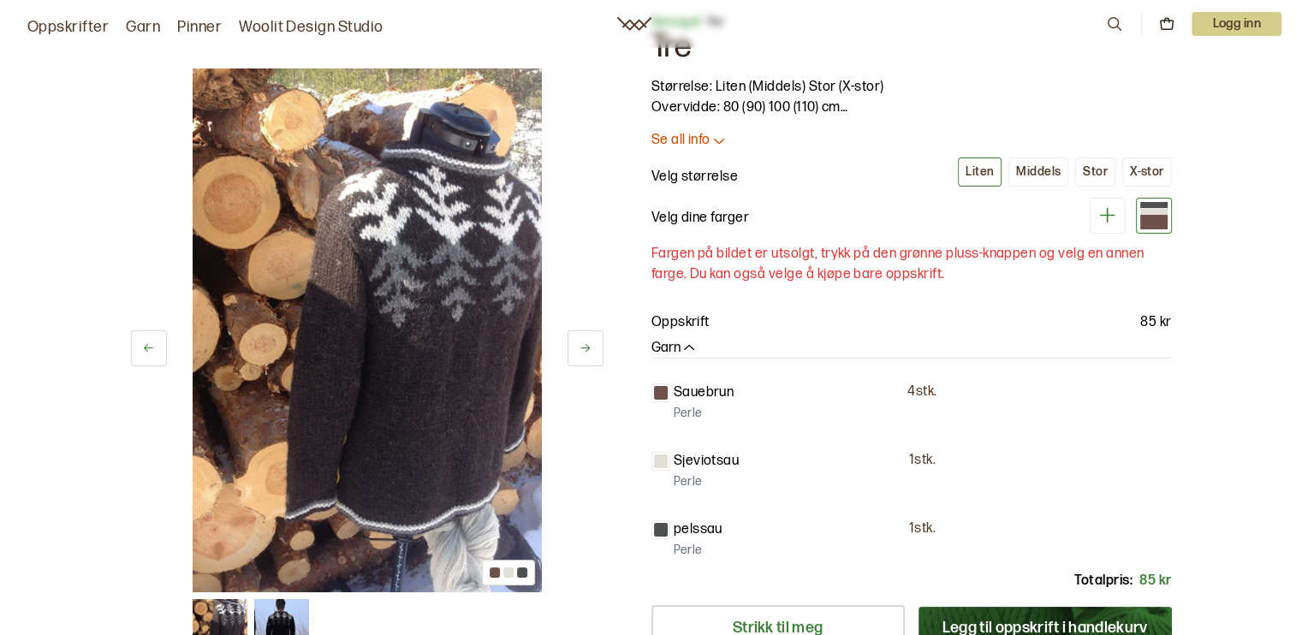
click at [1161, 220] on div at bounding box center [1153, 222] width 27 height 15
click at [279, 622] on img at bounding box center [281, 626] width 55 height 55
click at [282, 619] on img at bounding box center [281, 626] width 55 height 55
click at [585, 359] on button at bounding box center [585, 348] width 36 height 36
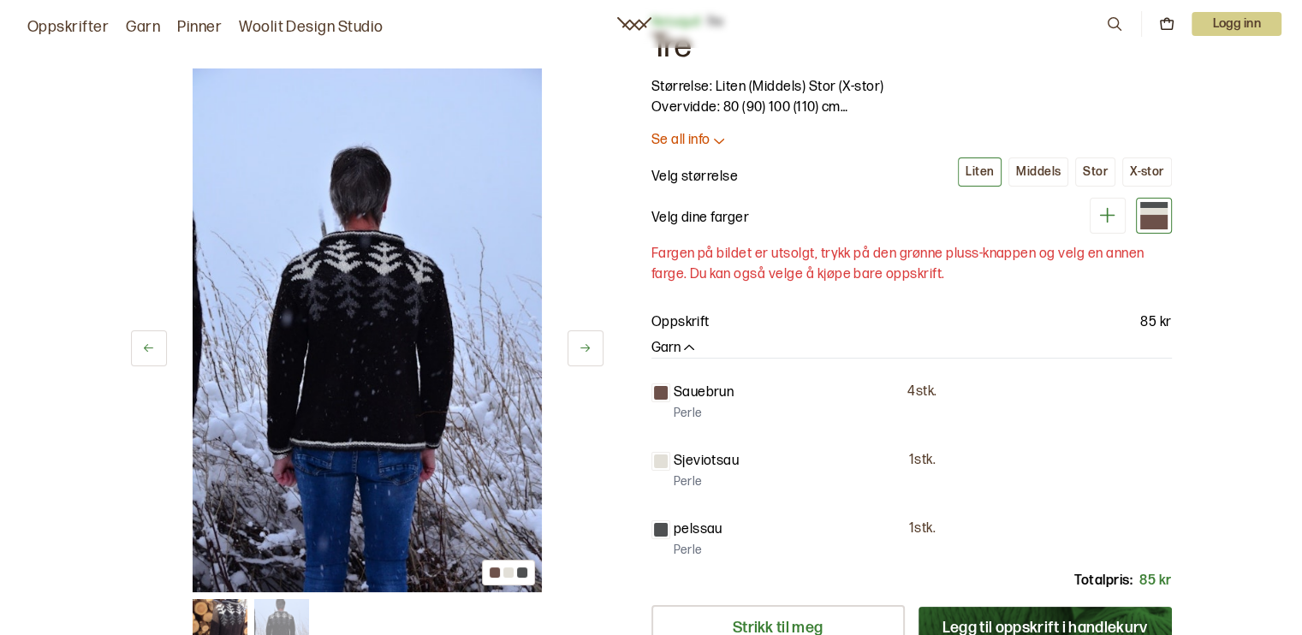
click at [151, 341] on icon at bounding box center [148, 347] width 13 height 13
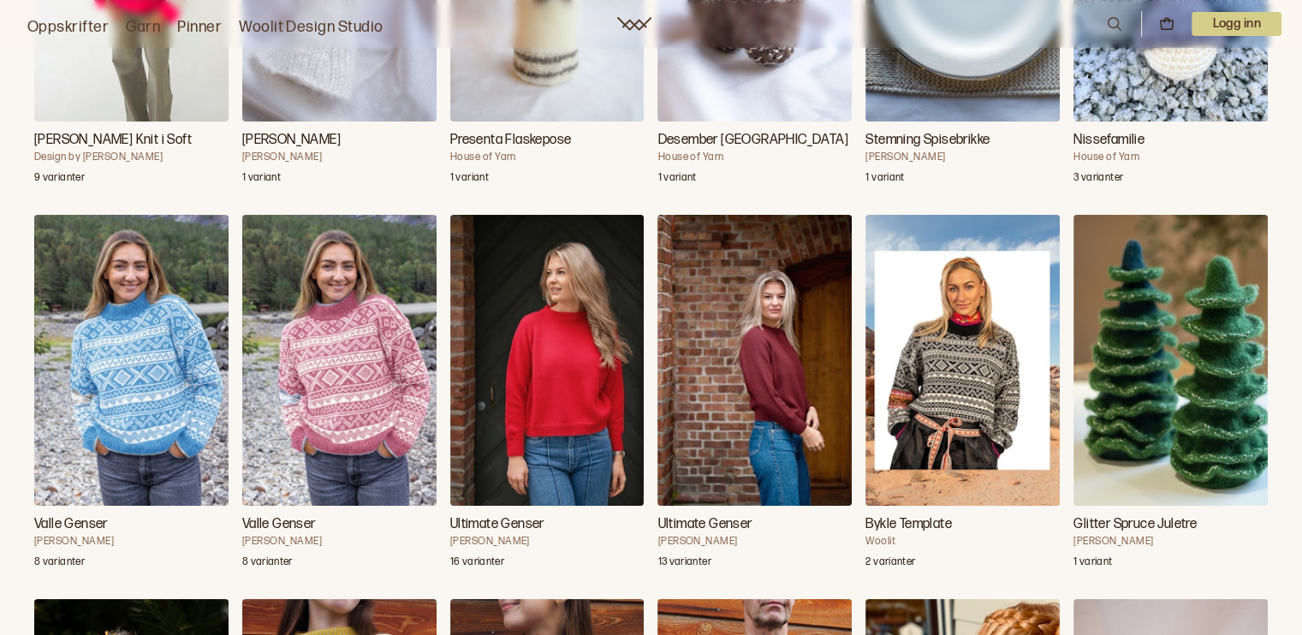
scroll to position [13348, 0]
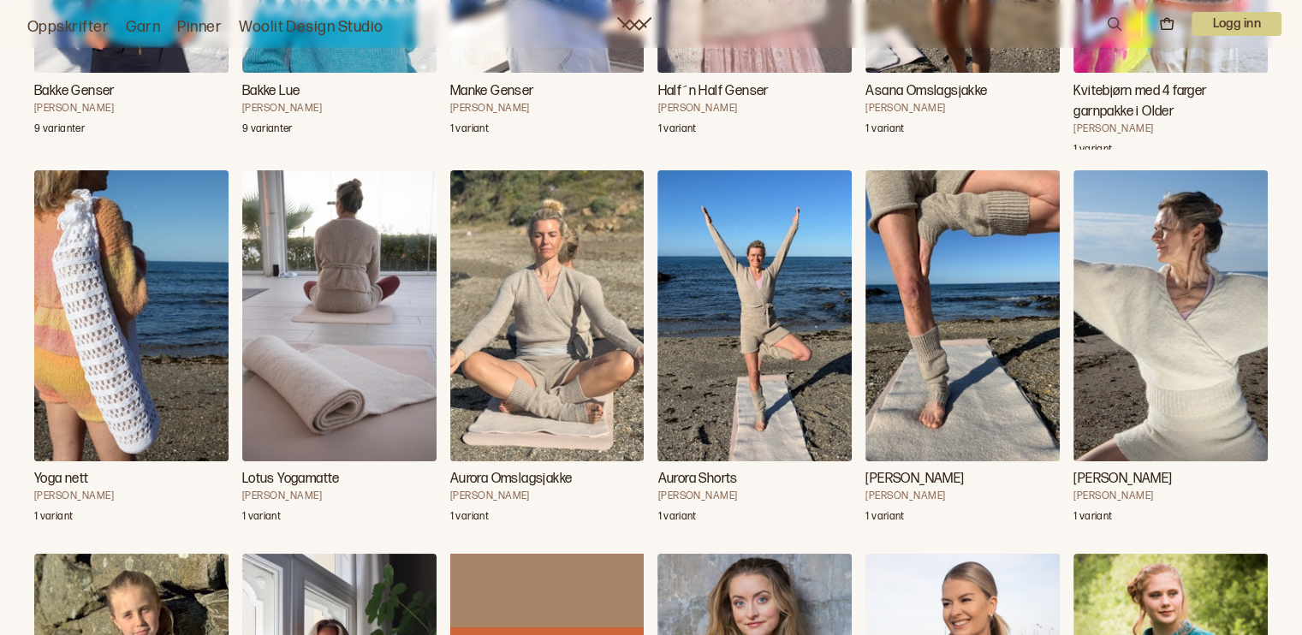
scroll to position [44368, 0]
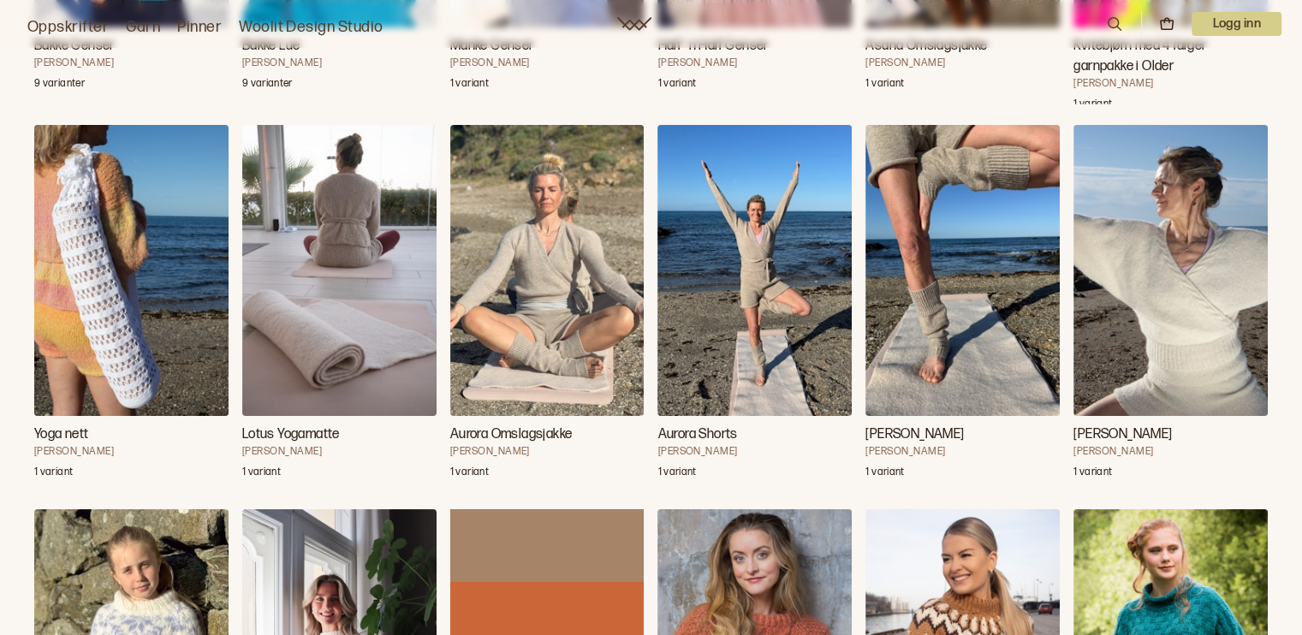
scroll to position [44368, 0]
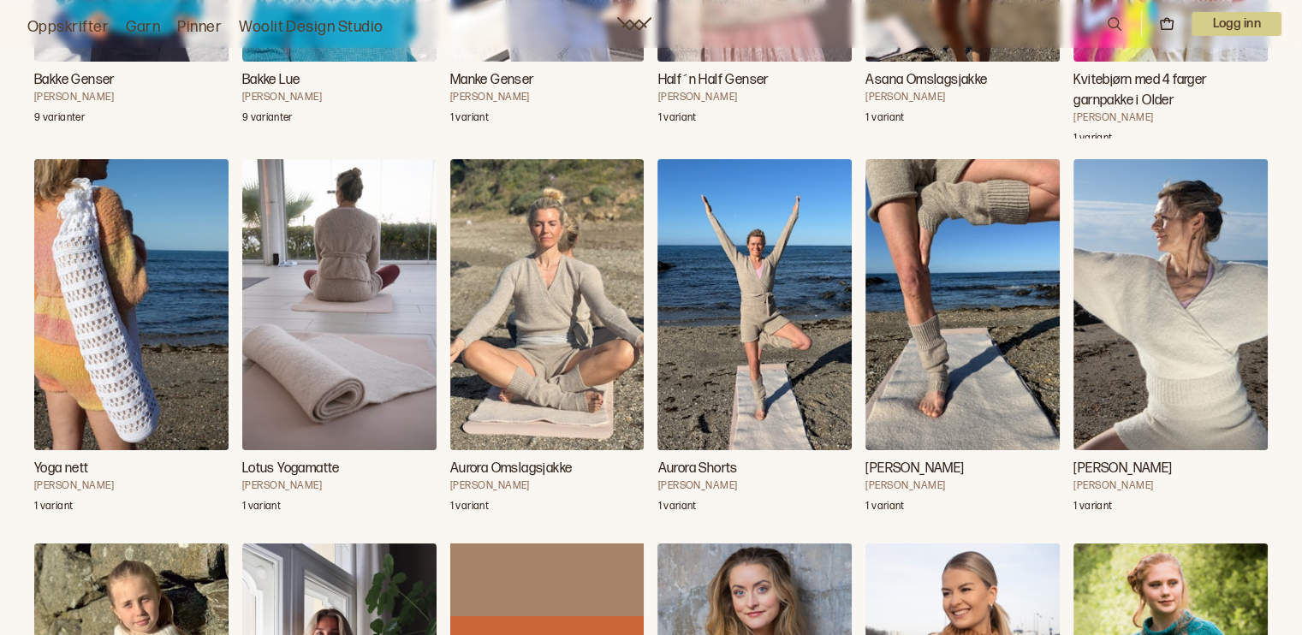
click at [1119, 111] on h3 "Kvitebjørn med 4 farger garnpakke i Older" at bounding box center [1170, 90] width 194 height 41
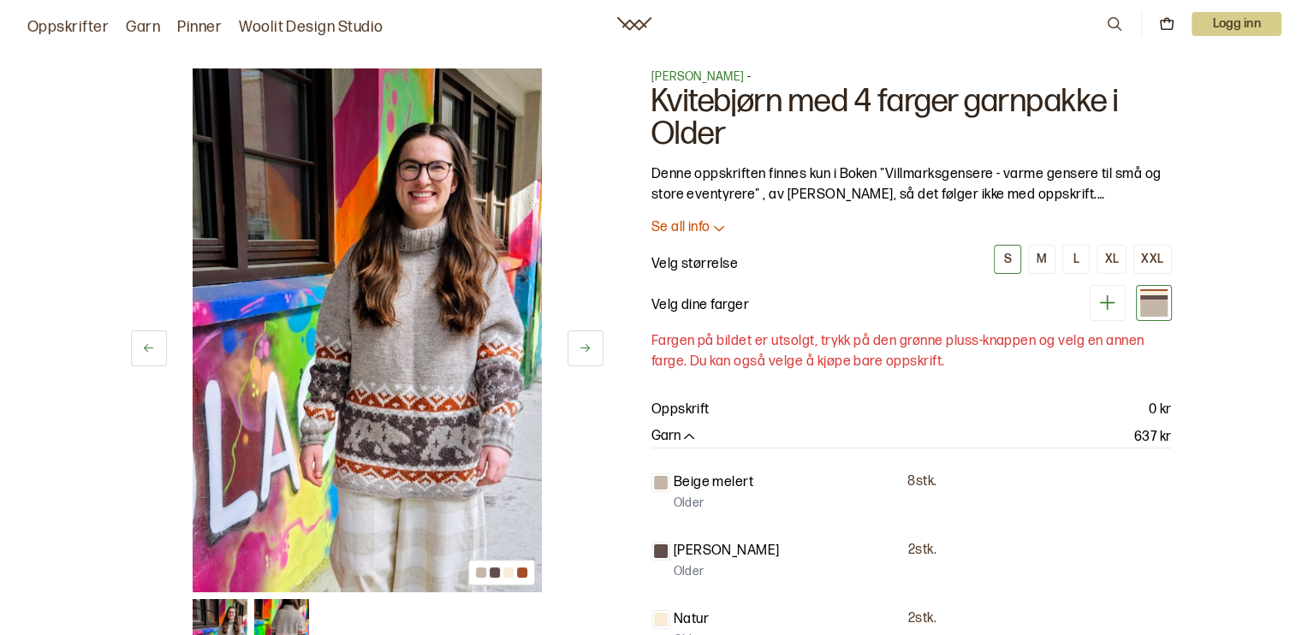
click at [707, 80] on span "[PERSON_NAME]" at bounding box center [697, 76] width 93 height 15
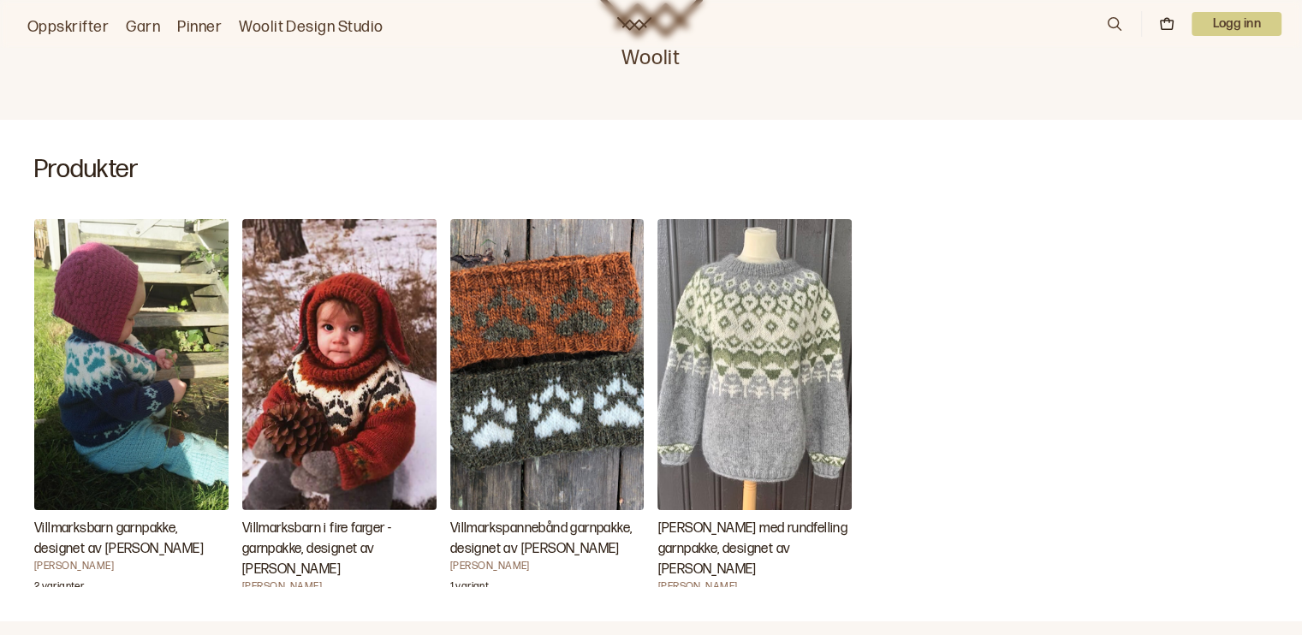
scroll to position [157, 0]
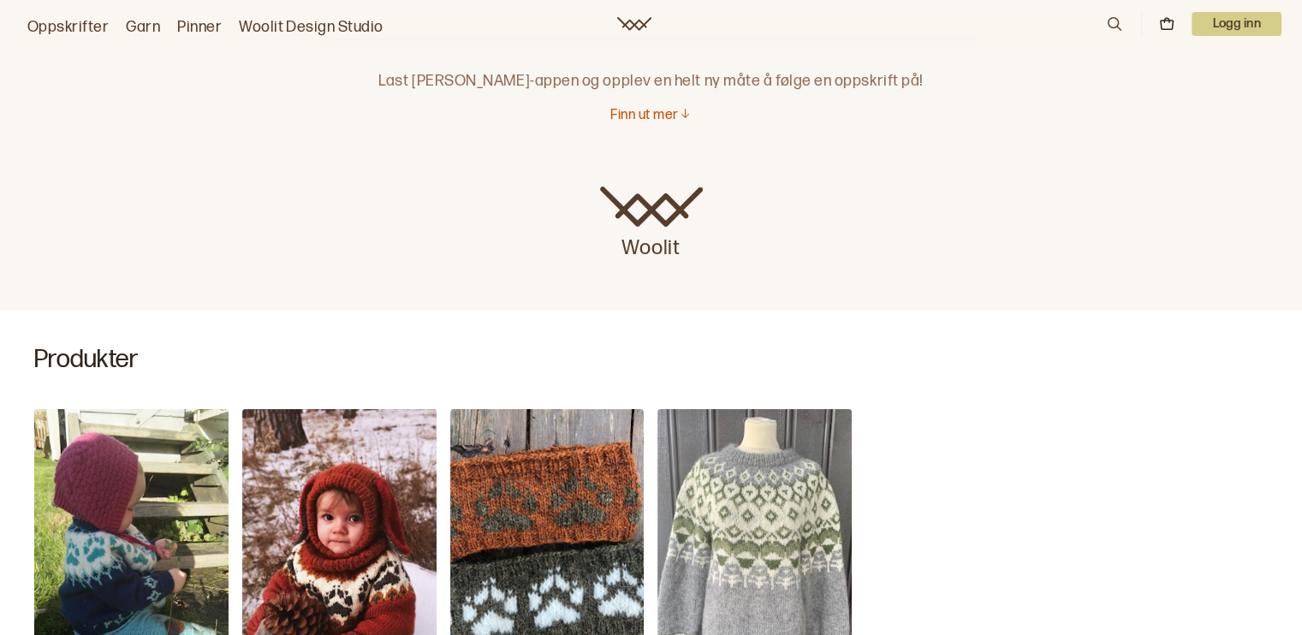
click at [650, 118] on p "Finn ut mer" at bounding box center [644, 116] width 68 height 18
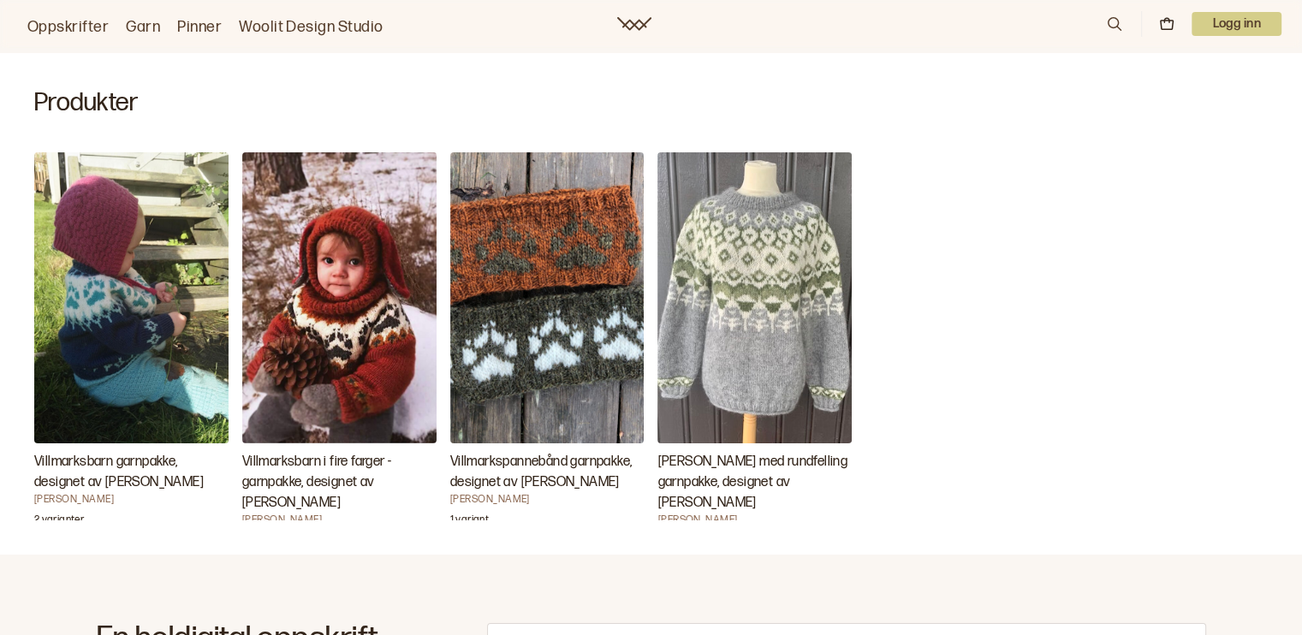
scroll to position [407, 0]
